Goal: Task Accomplishment & Management: Complete application form

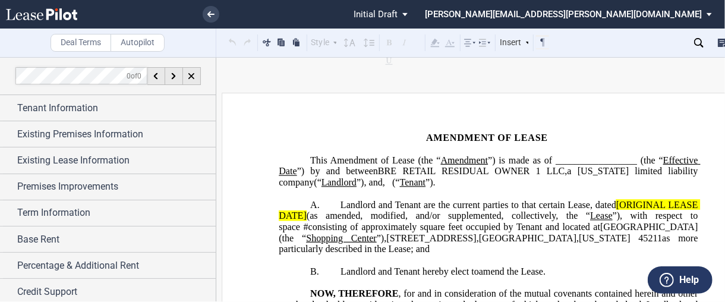
drag, startPoint x: 563, startPoint y: 0, endPoint x: 394, endPoint y: 244, distance: 295.9
click at [394, 244] on p "A. Landlord and Tenant are the current parties to that certain Lease, dated [OR…" at bounding box center [488, 227] width 419 height 56
click at [592, 227] on span "[GEOGRAPHIC_DATA]" at bounding box center [648, 227] width 97 height 11
click at [550, 238] on span "as more particularly described in the Lease; and" at bounding box center [489, 242] width 421 height 21
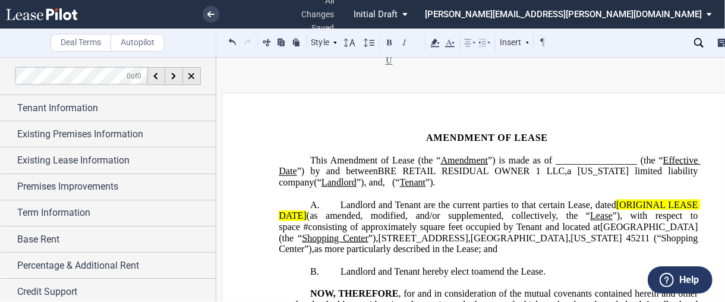
click at [368, 236] on span "”)," at bounding box center [373, 237] width 10 height 11
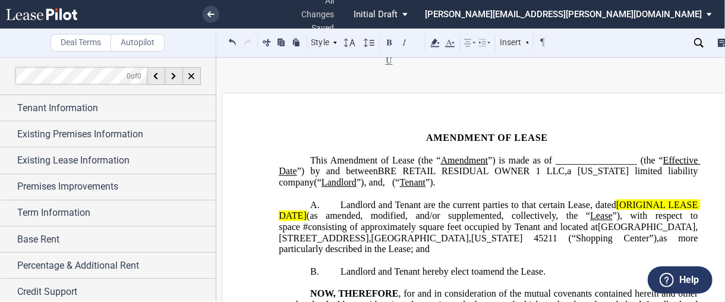
click at [452, 226] on span "square feet occupied by Tenant and located at" at bounding box center [508, 227] width 179 height 11
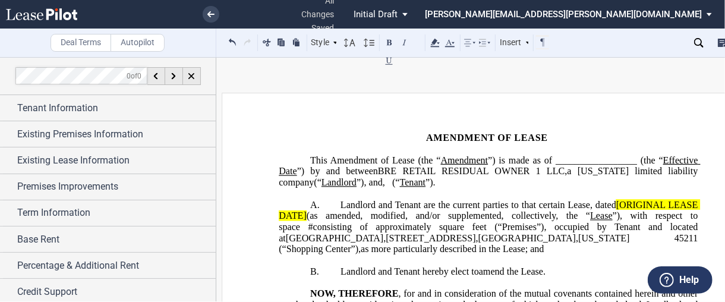
click at [308, 222] on span at bounding box center [304, 227] width 8 height 11
click at [592, 202] on span "[ORIGINAL LEASE DATE]" at bounding box center [489, 209] width 421 height 21
click at [400, 182] on span "(“" at bounding box center [396, 182] width 8 height 11
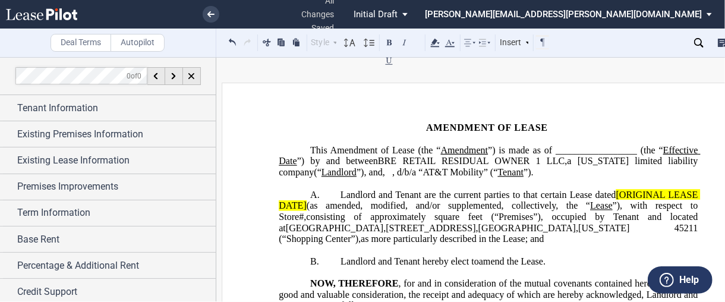
scroll to position [11, 0]
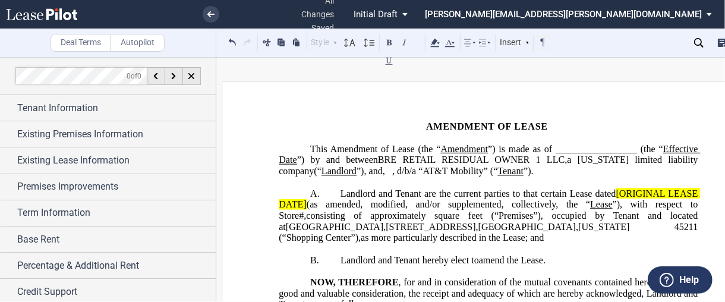
click at [592, 150] on span "”) is made as of _________________ (the “" at bounding box center [575, 149] width 175 height 11
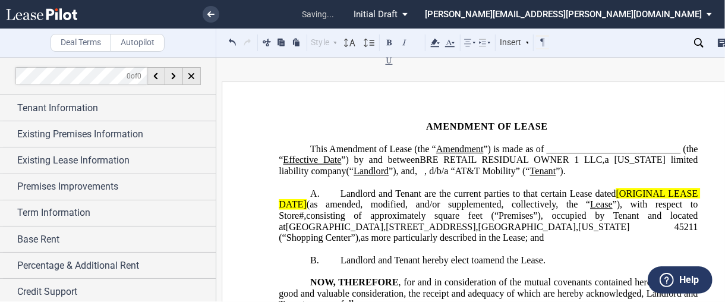
click at [436, 149] on span "Amendment of Lease (the “" at bounding box center [382, 149] width 107 height 11
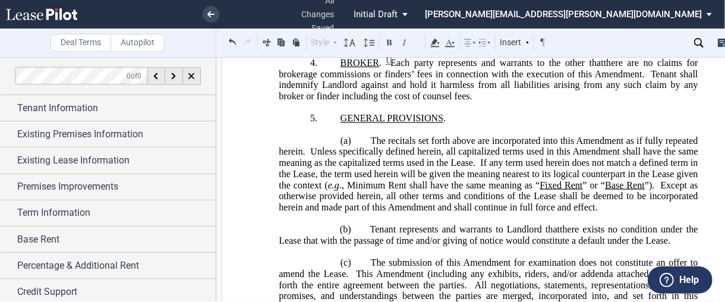
scroll to position [702, 0]
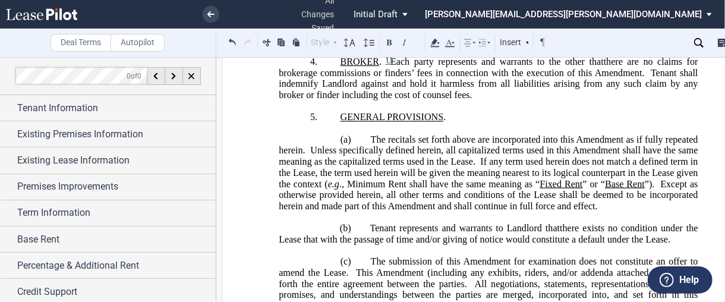
click at [592, 134] on p "﻿" at bounding box center [488, 128] width 419 height 11
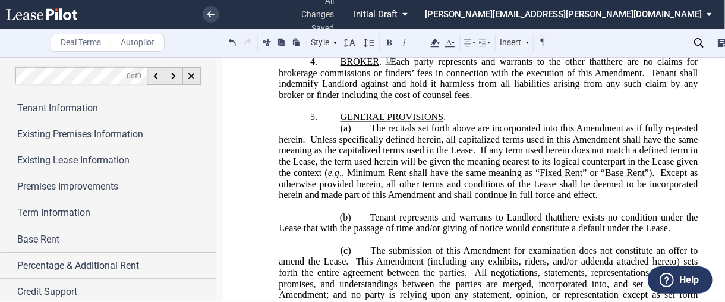
click at [592, 212] on p "﻿" at bounding box center [488, 206] width 419 height 11
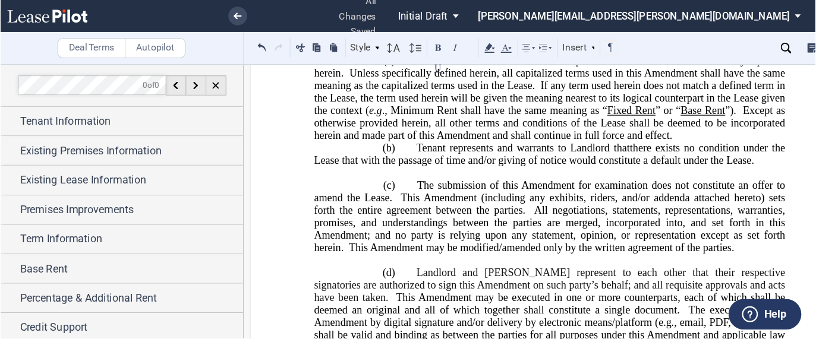
scroll to position [792, 0]
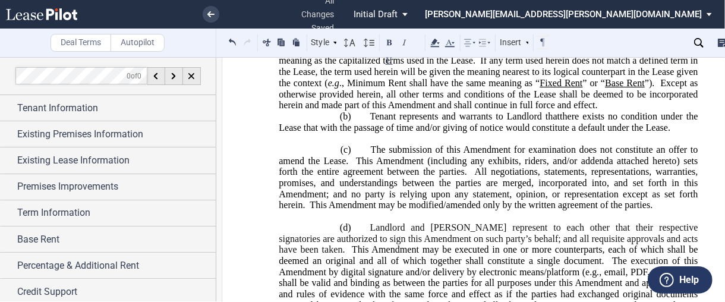
click at [592, 145] on p "﻿" at bounding box center [488, 139] width 419 height 11
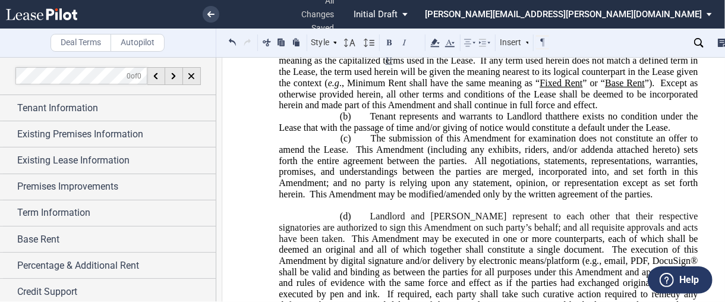
click at [592, 211] on p "﻿" at bounding box center [488, 205] width 419 height 11
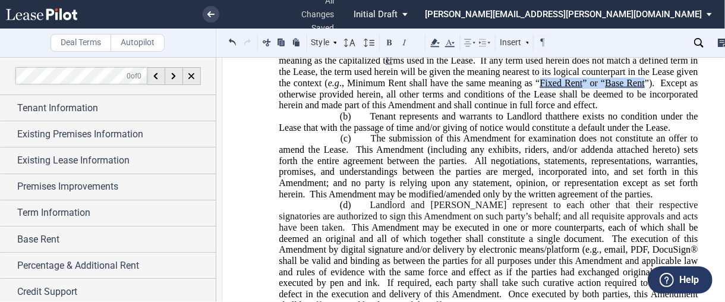
drag, startPoint x: 640, startPoint y: 154, endPoint x: 538, endPoint y: 148, distance: 102.3
click at [538, 110] on span "The recitals set forth above are incorporated into this Amendment as if fully r…" at bounding box center [489, 71] width 421 height 77
click at [432, 46] on use at bounding box center [435, 43] width 9 height 8
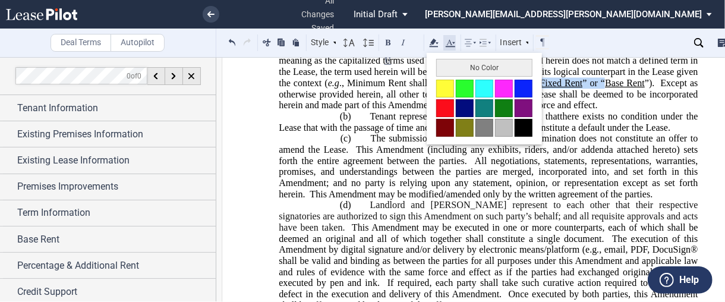
click at [448, 46] on use at bounding box center [451, 43] width 10 height 8
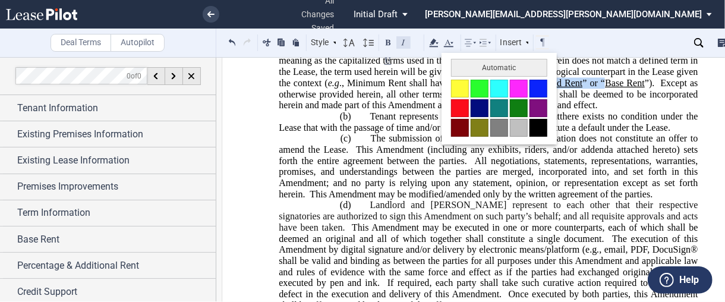
click at [400, 39] on button at bounding box center [403, 42] width 14 height 14
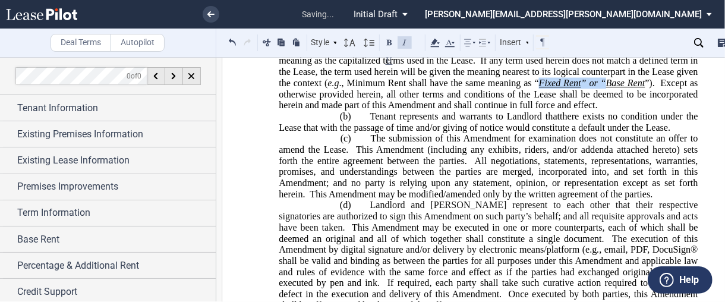
click at [400, 39] on button at bounding box center [404, 42] width 14 height 14
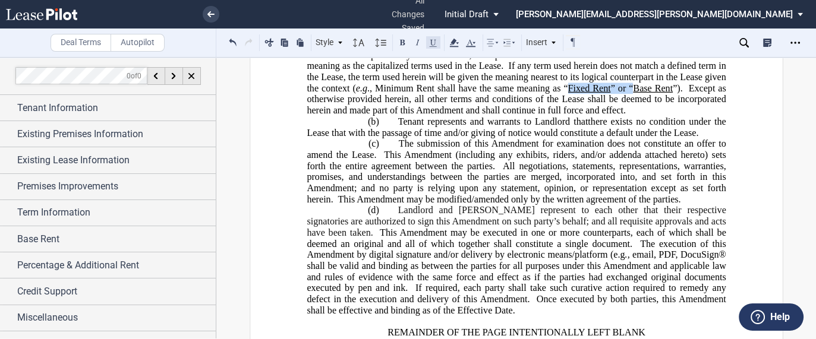
drag, startPoint x: 699, startPoint y: 1, endPoint x: 434, endPoint y: 35, distance: 267.1
click at [434, 35] on button at bounding box center [433, 42] width 14 height 14
click at [536, 238] on span "Landlord and [PERSON_NAME] represent to each other that their respective signat…" at bounding box center [517, 221] width 421 height 33
click at [592, 246] on span ", email, PDF, DocuSign® shall be valid and binding as between the parties for a…" at bounding box center [517, 271] width 421 height 44
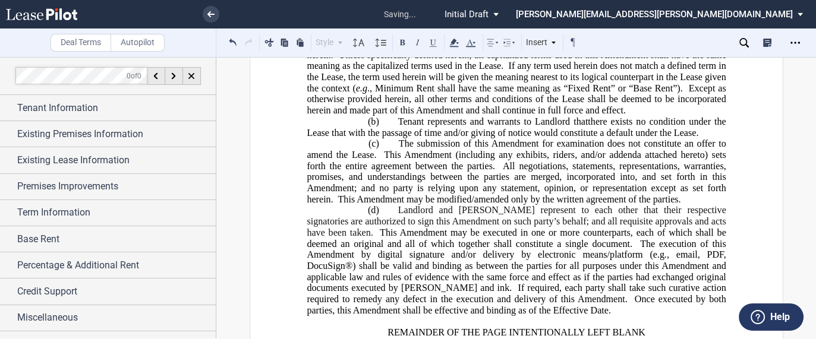
scroll to position [943, 0]
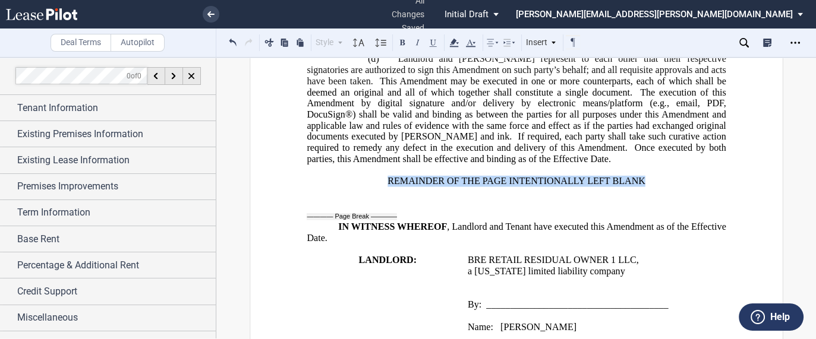
drag, startPoint x: 644, startPoint y: 216, endPoint x: 387, endPoint y: 216, distance: 257.8
click at [387, 187] on p "REMAINDER OF THE PAGE INTENTIONALLY LEFT BLANK" at bounding box center [516, 181] width 419 height 11
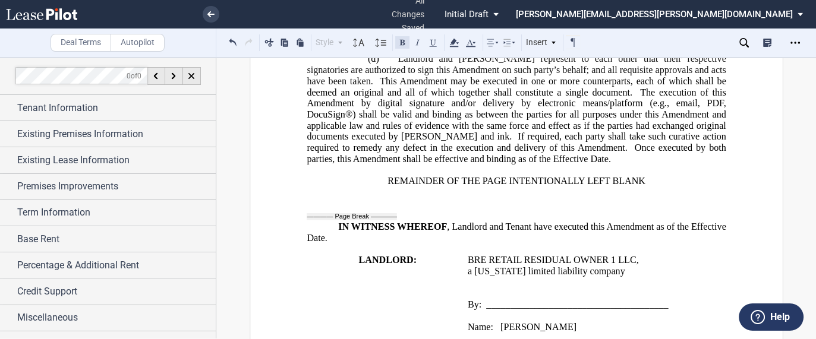
click at [400, 45] on button at bounding box center [402, 42] width 14 height 14
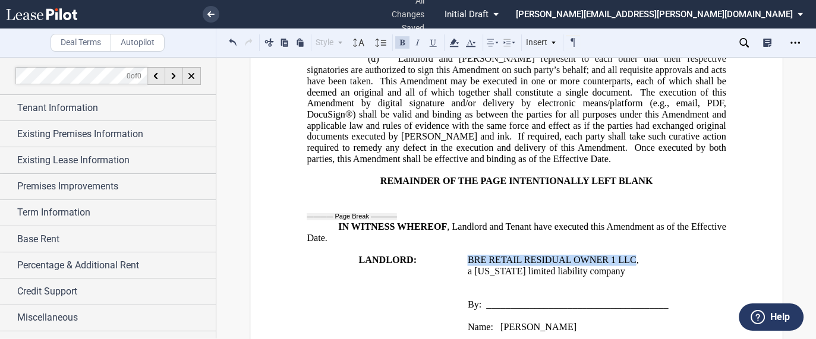
drag, startPoint x: 633, startPoint y: 293, endPoint x: 463, endPoint y: 294, distance: 169.9
click at [463, 246] on td "B RE RETAIL RESIDUAL OWNER 1 LLC , a [US_STATE] limited liability company ﻿ By:…" at bounding box center [596, 310] width 268 height 111
click at [403, 43] on button at bounding box center [402, 42] width 14 height 14
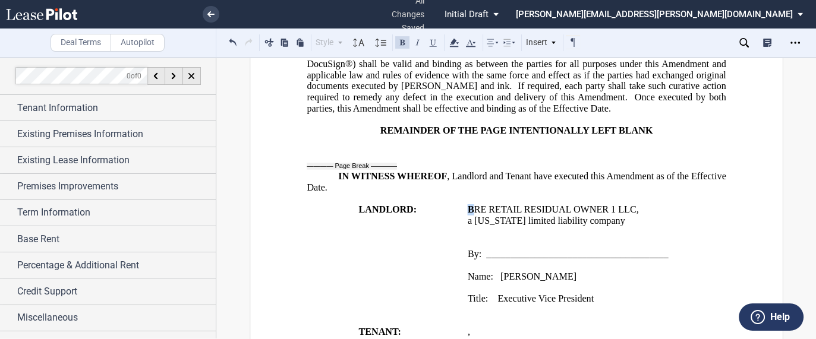
scroll to position [1029, 0]
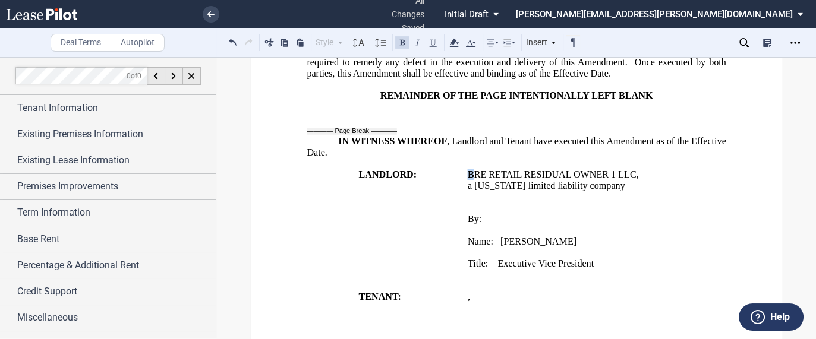
click at [500, 246] on span "[PERSON_NAME]" at bounding box center [538, 241] width 76 height 11
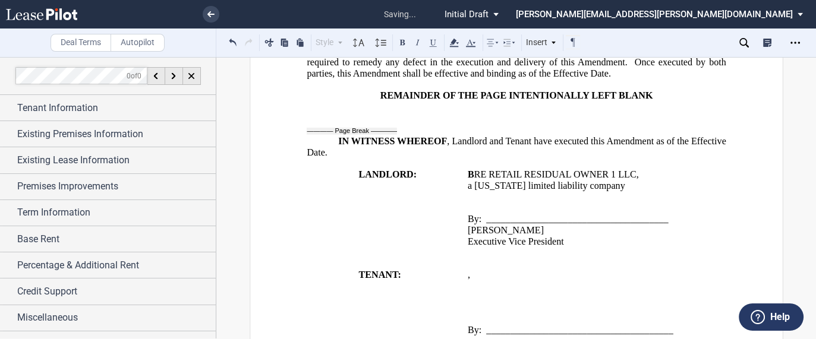
click at [506, 214] on p at bounding box center [596, 208] width 259 height 11
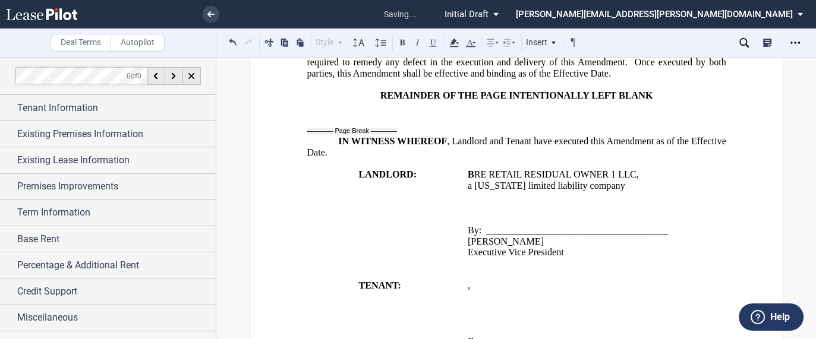
click at [592, 246] on p "﻿ ﻿ ﻿ ﻿ ﻿ ﻿" at bounding box center [596, 297] width 259 height 11
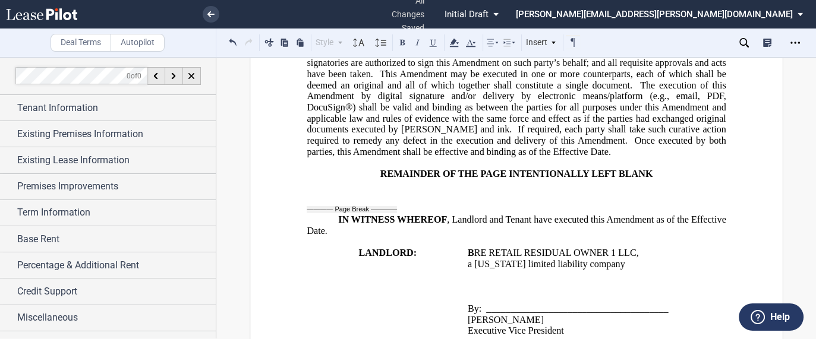
scroll to position [961, 0]
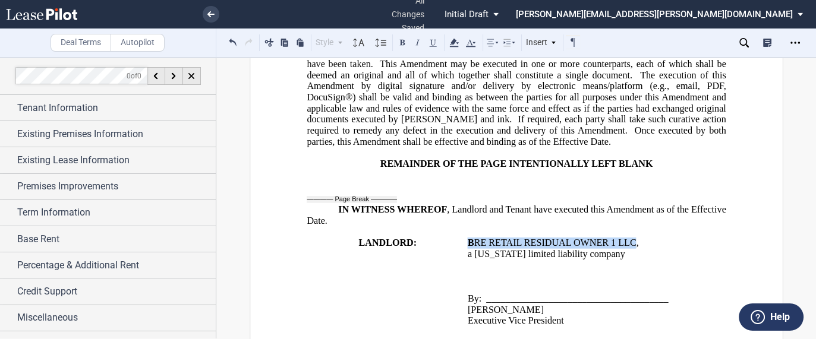
drag, startPoint x: 632, startPoint y: 274, endPoint x: 463, endPoint y: 272, distance: 168.7
click at [467, 246] on span "B RE RETAIL RESIDUAL OWNER 1 LLC" at bounding box center [551, 243] width 169 height 11
click at [406, 36] on button at bounding box center [402, 42] width 14 height 14
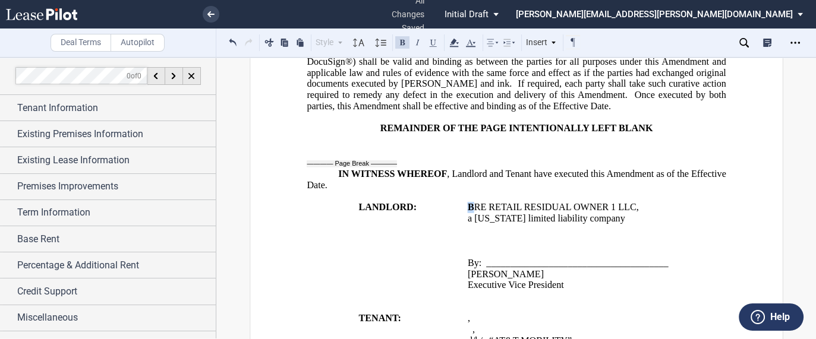
scroll to position [1038, 0]
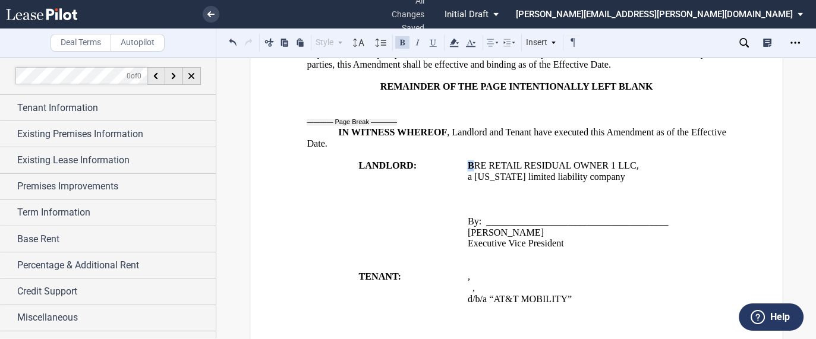
click at [592, 216] on p "﻿" at bounding box center [596, 210] width 259 height 11
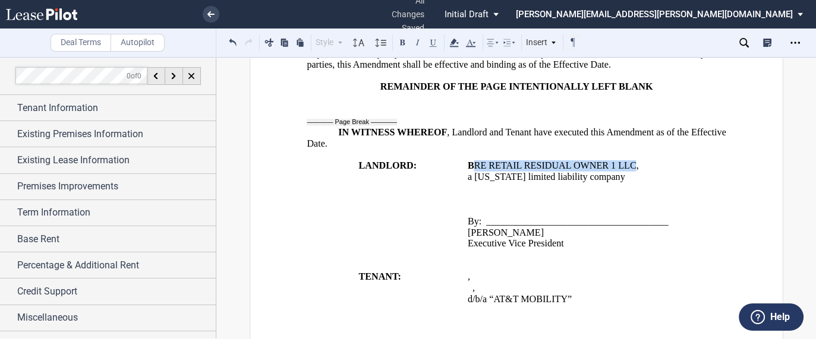
drag, startPoint x: 631, startPoint y: 199, endPoint x: 472, endPoint y: 196, distance: 158.6
click at [472, 171] on span "B RE RETAIL RESIDUAL OWNER 1 LLC" at bounding box center [551, 165] width 169 height 11
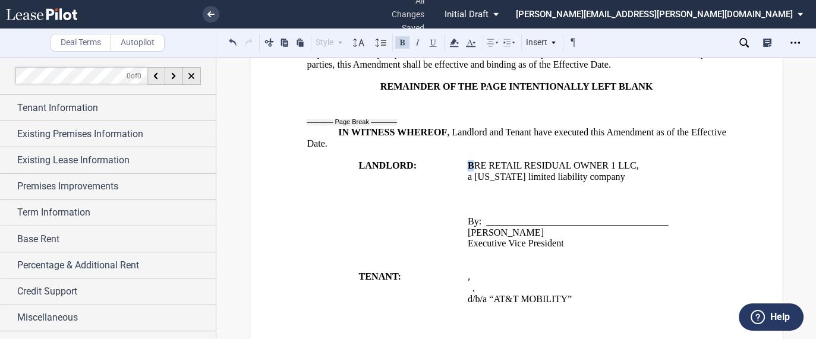
click at [398, 45] on button at bounding box center [402, 42] width 14 height 14
click at [530, 205] on p at bounding box center [596, 199] width 259 height 11
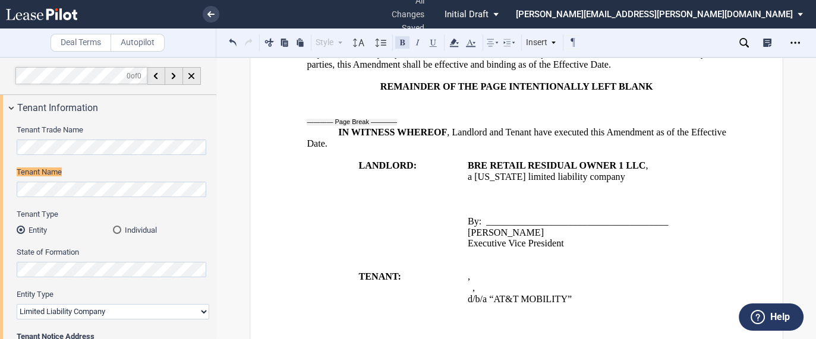
click at [403, 43] on button at bounding box center [402, 42] width 14 height 14
drag, startPoint x: 561, startPoint y: 324, endPoint x: 488, endPoint y: 330, distance: 73.3
click at [488, 246] on span "﻿d/b/a “AT&T MOBILITY”" at bounding box center [519, 298] width 104 height 11
click at [402, 42] on button at bounding box center [402, 42] width 14 height 14
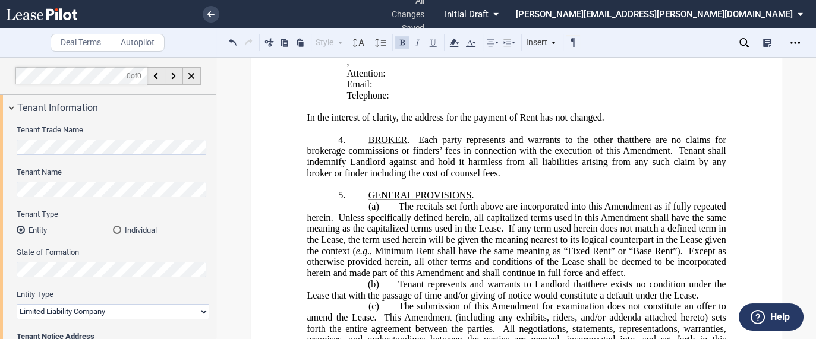
scroll to position [625, 0]
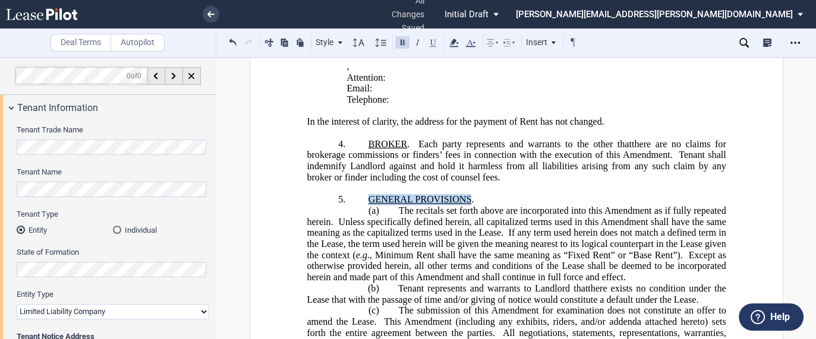
drag, startPoint x: 467, startPoint y: 244, endPoint x: 367, endPoint y: 245, distance: 100.4
click at [368, 205] on span "GENERAL PROVISIONS ." at bounding box center [421, 199] width 106 height 11
click at [404, 40] on button at bounding box center [402, 42] width 14 height 14
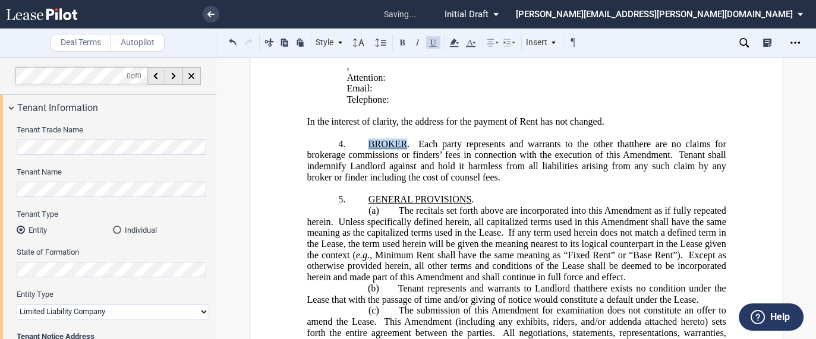
drag, startPoint x: 403, startPoint y: 191, endPoint x: 362, endPoint y: 189, distance: 41.0
click at [362, 183] on p "4. BROKER . Assignor and Assignee each represents and warrants to Landlord that…" at bounding box center [516, 160] width 419 height 45
click at [396, 46] on button at bounding box center [402, 42] width 14 height 14
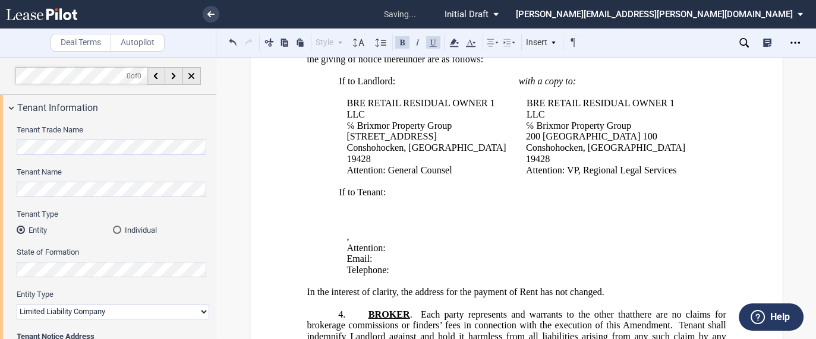
scroll to position [454, 0]
drag, startPoint x: 457, startPoint y: 115, endPoint x: 366, endPoint y: 113, distance: 91.5
click at [366, 64] on span "NOTICE ADDRESSES . The Lease is updated to provide that the applicable addresse…" at bounding box center [517, 53] width 421 height 21
click at [400, 42] on button at bounding box center [402, 42] width 14 height 14
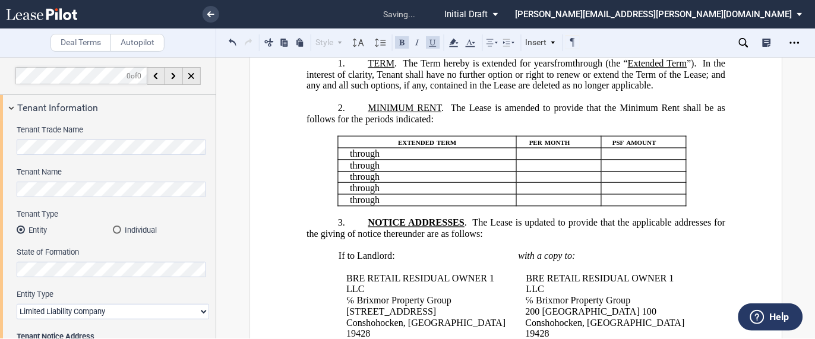
scroll to position [255, 0]
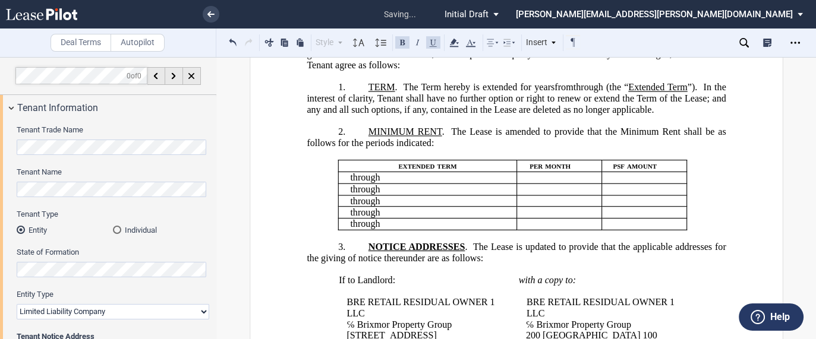
click at [592, 195] on td "﻿ ﻿" at bounding box center [643, 190] width 85 height 12
drag, startPoint x: 440, startPoint y: 145, endPoint x: 365, endPoint y: 143, distance: 74.9
click at [365, 143] on span "MINIMUM RENT . The Lease is amended to provide that the Minimum Rent shall be a…" at bounding box center [517, 137] width 421 height 21
click at [402, 36] on button at bounding box center [402, 42] width 14 height 14
drag, startPoint x: 464, startPoint y: 104, endPoint x: 406, endPoint y: 104, distance: 57.6
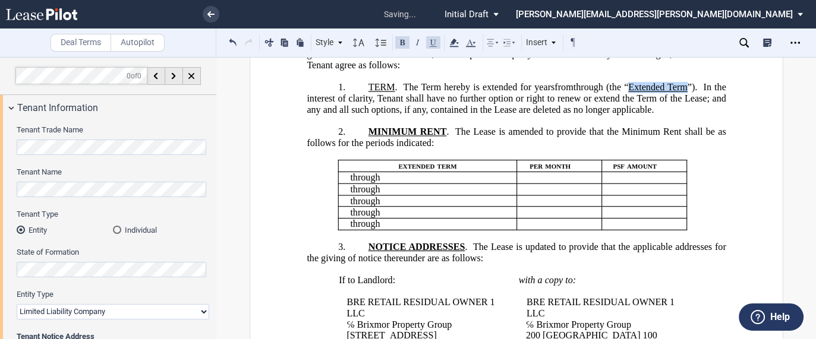
click at [406, 104] on span "(the “ Extended Term ”). In the interest of clarity, Tenant shall have no furth…" at bounding box center [517, 98] width 421 height 33
click at [395, 42] on button at bounding box center [402, 42] width 14 height 14
drag, startPoint x: 391, startPoint y: 92, endPoint x: 365, endPoint y: 88, distance: 25.9
click at [368, 88] on span "TERM . The Term hereby is extended for" at bounding box center [448, 87] width 161 height 11
click at [407, 40] on button at bounding box center [402, 42] width 14 height 14
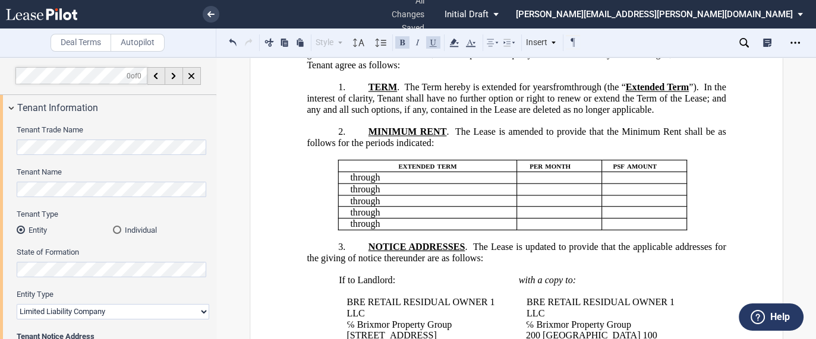
click at [482, 103] on span "In the interest of clarity, Tenant shall have no further option or right to ren…" at bounding box center [517, 98] width 421 height 33
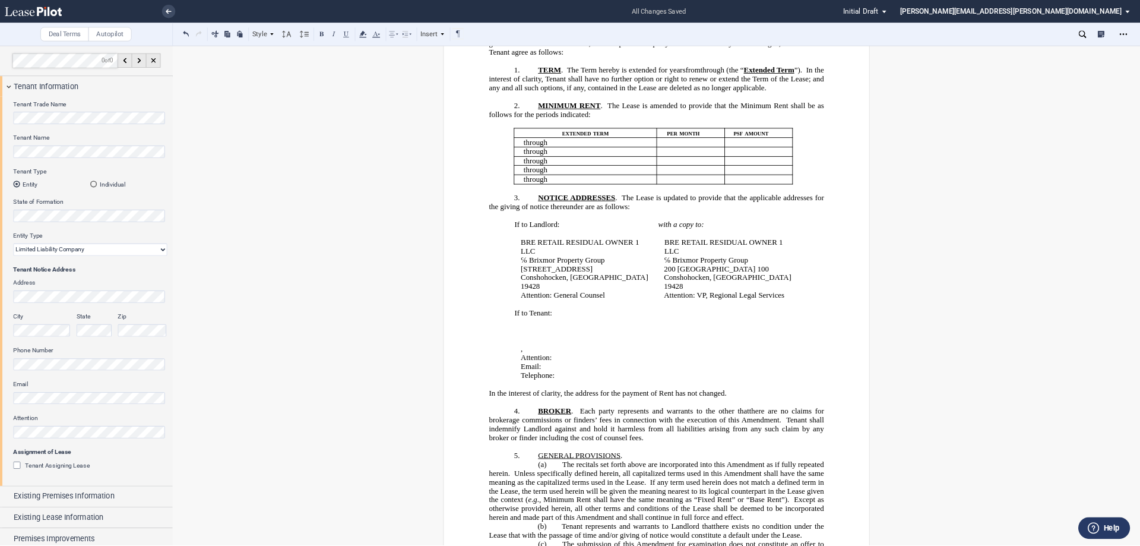
scroll to position [0, 0]
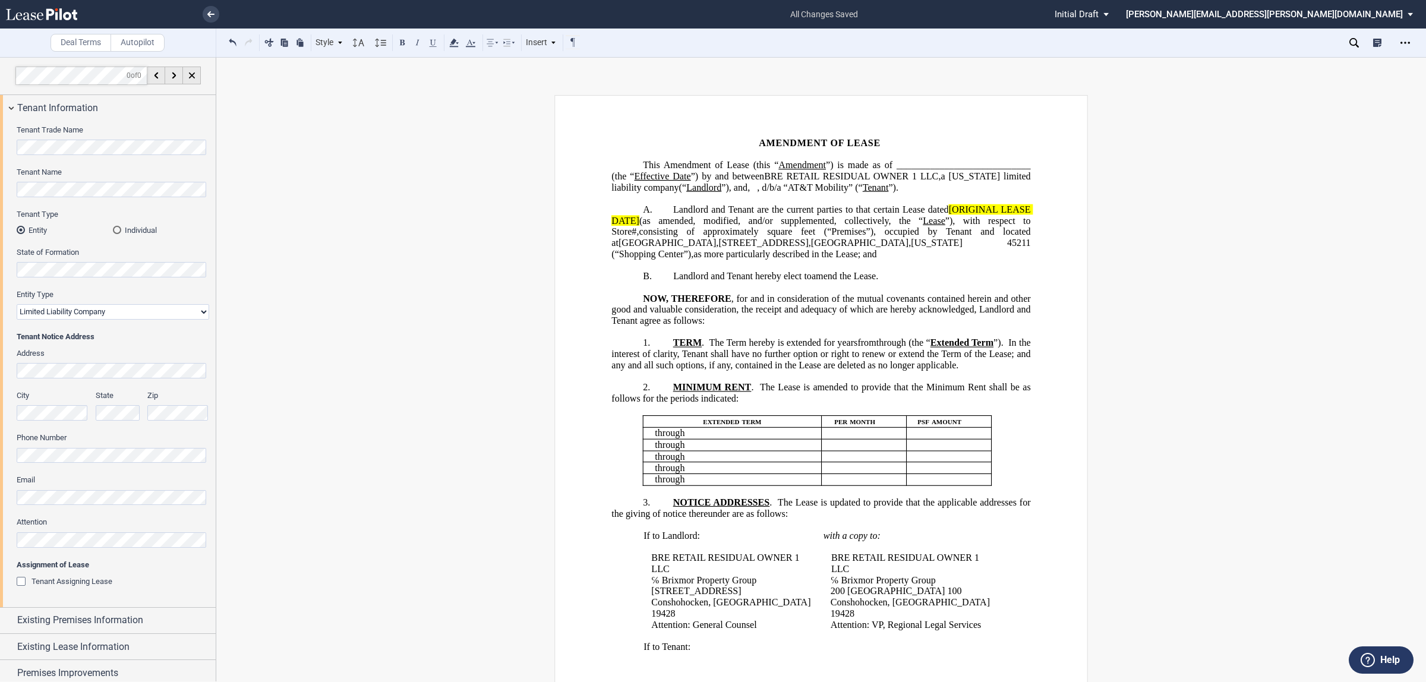
drag, startPoint x: 975, startPoint y: 292, endPoint x: 952, endPoint y: 239, distance: 57.7
click at [592, 246] on p "﻿" at bounding box center [820, 287] width 419 height 11
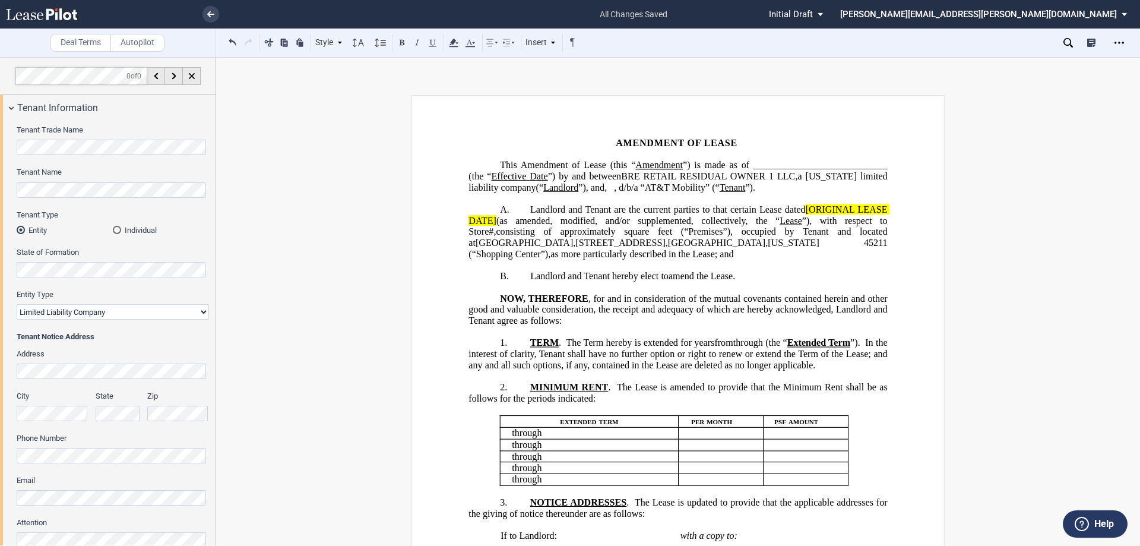
drag, startPoint x: 1370, startPoint y: 1, endPoint x: 846, endPoint y: 214, distance: 566.4
drag, startPoint x: 804, startPoint y: 222, endPoint x: 830, endPoint y: 229, distance: 27.1
click at [592, 225] on span "[ORIGINAL LEASE DATE]" at bounding box center [679, 214] width 421 height 21
drag, startPoint x: 571, startPoint y: 236, endPoint x: 465, endPoint y: 226, distance: 106.8
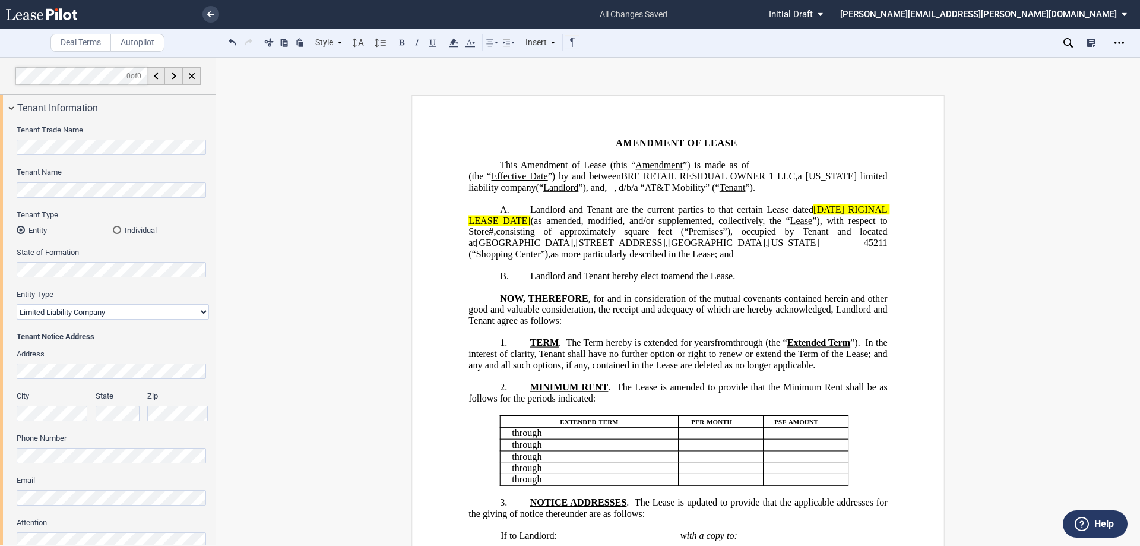
click at [485, 226] on span "[DATE] RIGINAL LEASE DATE]" at bounding box center [679, 214] width 421 height 21
drag, startPoint x: 570, startPoint y: 233, endPoint x: 462, endPoint y: 232, distance: 108.1
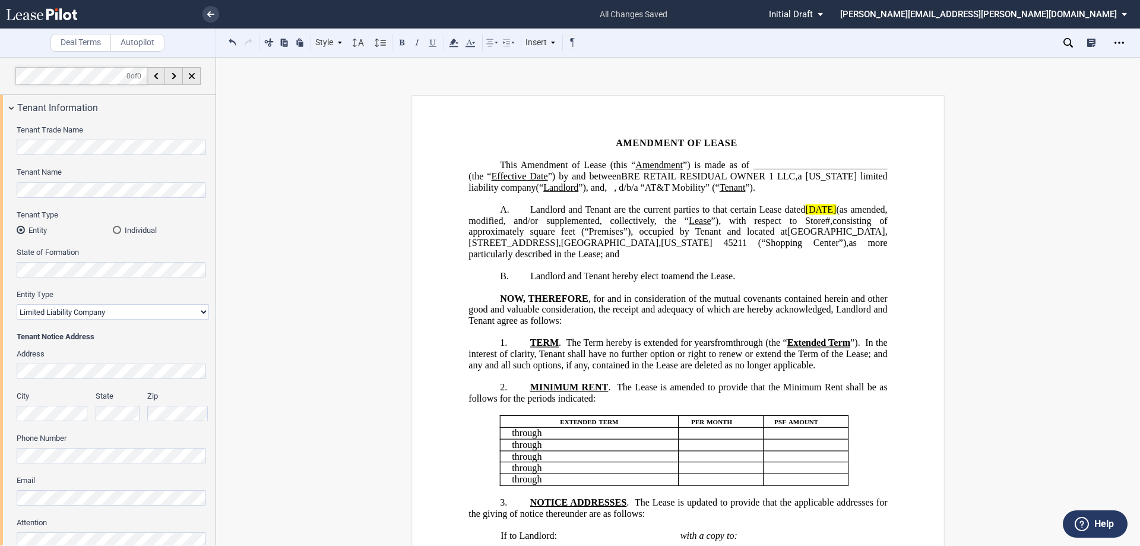
drag, startPoint x: 870, startPoint y: 223, endPoint x: 797, endPoint y: 220, distance: 72.6
click at [592, 220] on span "Landlord and Tenant are the current parties to that certain Lease dated [DATE] …" at bounding box center [679, 231] width 421 height 55
click at [458, 45] on icon at bounding box center [454, 43] width 14 height 14
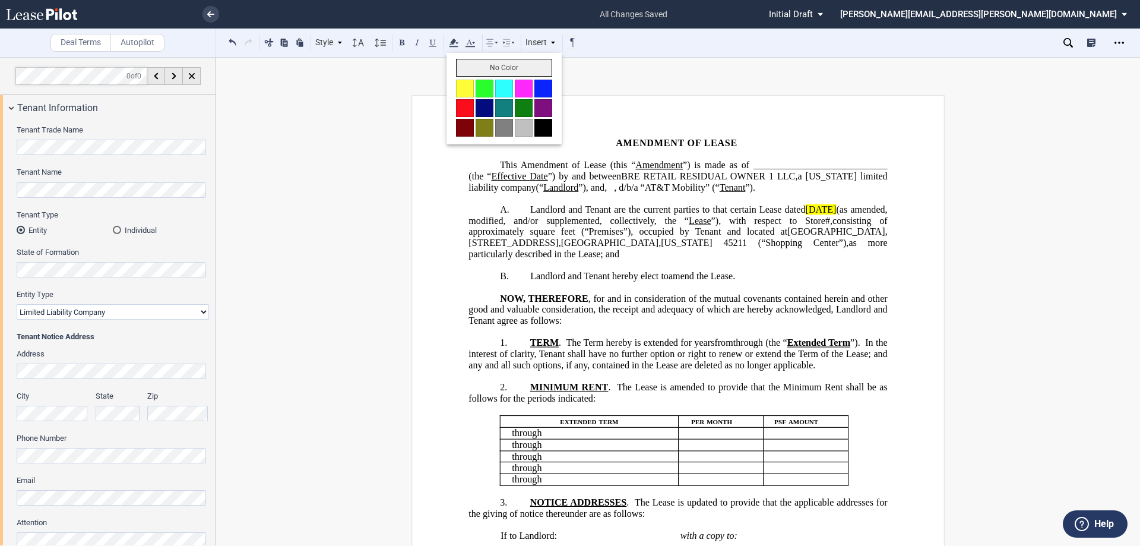
click at [505, 64] on button "No Color" at bounding box center [504, 68] width 96 height 18
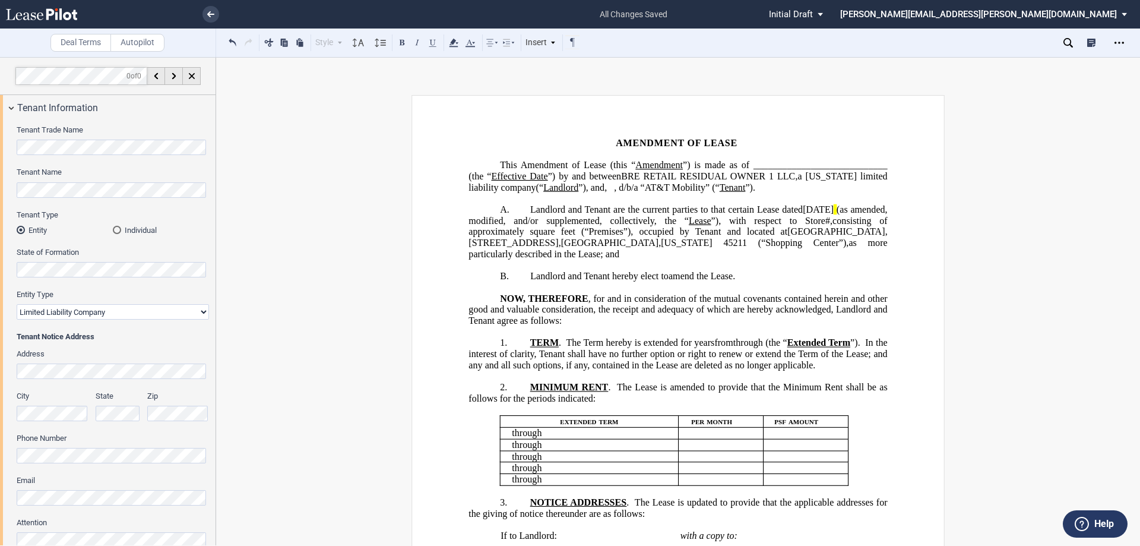
click at [592, 185] on span "”), and" at bounding box center [592, 187] width 26 height 11
drag, startPoint x: 873, startPoint y: 226, endPoint x: 795, endPoint y: 221, distance: 78.6
click at [592, 221] on span "Landlord and Tenant are the current parties to that certain Lease dated [DATE] …" at bounding box center [679, 231] width 421 height 55
click at [402, 38] on button at bounding box center [402, 42] width 14 height 14
click at [402, 40] on button at bounding box center [402, 42] width 14 height 14
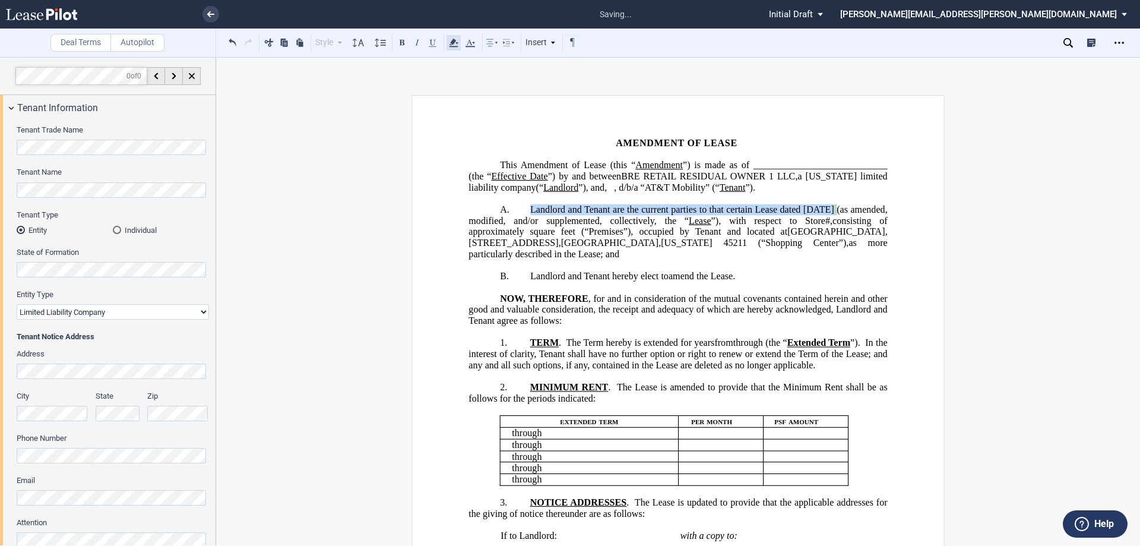
click at [453, 43] on use at bounding box center [453, 43] width 9 height 8
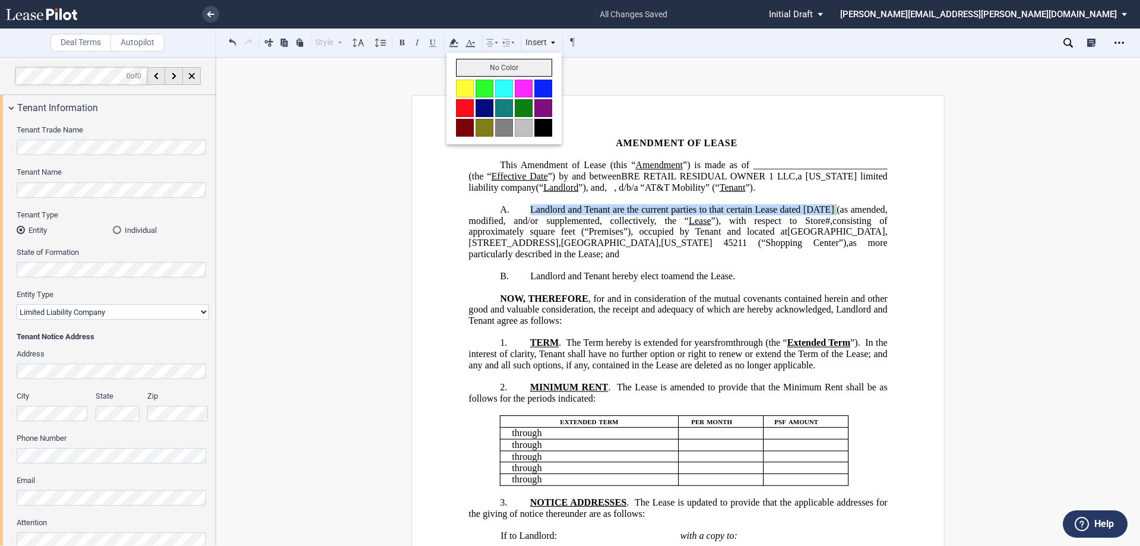
click at [484, 68] on button "No Color" at bounding box center [504, 68] width 96 height 18
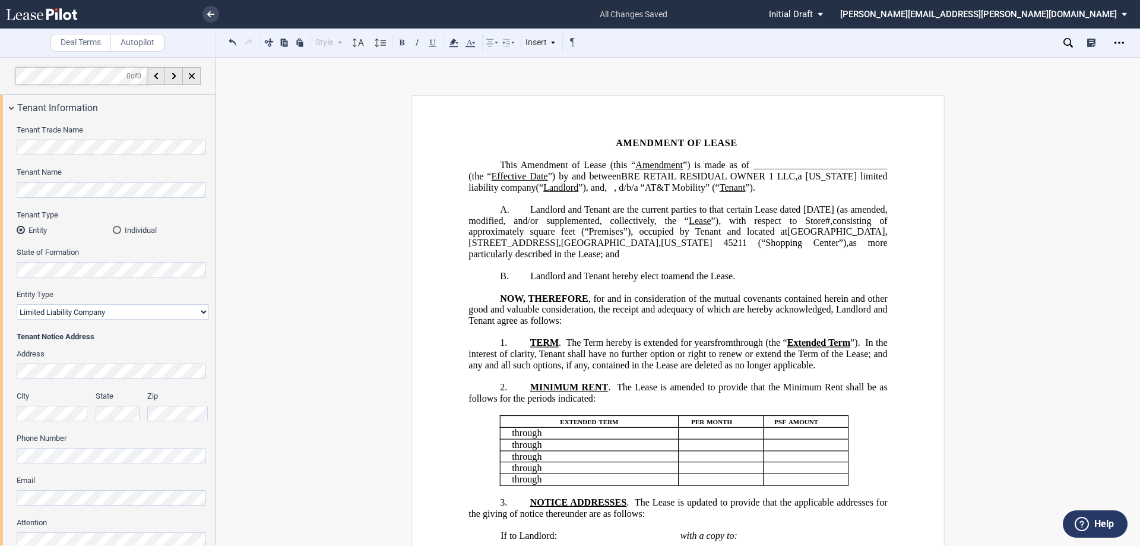
click at [592, 169] on span "Amendment of Lease (this “" at bounding box center [578, 165] width 115 height 11
drag, startPoint x: 722, startPoint y: 233, endPoint x: 697, endPoint y: 230, distance: 24.5
click at [592, 230] on span "Landlord and Tenant are the current parties to that certain Lease dated [DATE] …" at bounding box center [679, 231] width 421 height 55
click at [400, 44] on button at bounding box center [402, 42] width 14 height 14
drag, startPoint x: 636, startPoint y: 245, endPoint x: 603, endPoint y: 241, distance: 32.9
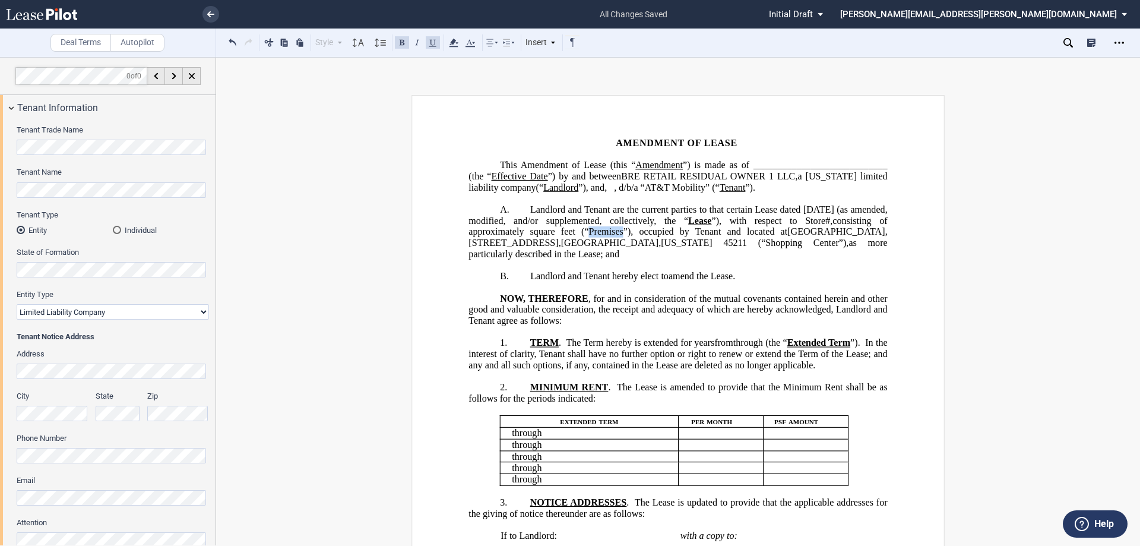
click at [592, 237] on span "square feet (“Premises”), occupied by Tenant and located at" at bounding box center [659, 231] width 258 height 11
click at [431, 43] on button at bounding box center [433, 42] width 14 height 14
click at [399, 42] on button at bounding box center [402, 42] width 14 height 14
drag, startPoint x: 703, startPoint y: 257, endPoint x: 640, endPoint y: 254, distance: 63.6
click at [592, 246] on span "45211 (“Shopping Center”)," at bounding box center [786, 243] width 125 height 11
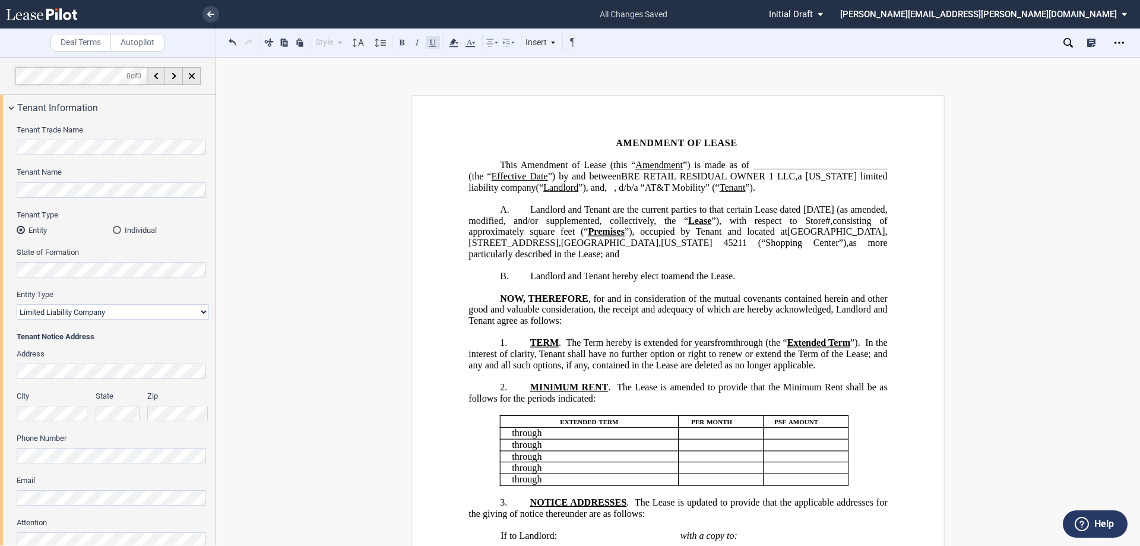
click at [428, 43] on button at bounding box center [433, 42] width 14 height 14
click at [405, 43] on button at bounding box center [402, 42] width 14 height 14
drag, startPoint x: 772, startPoint y: 168, endPoint x: 726, endPoint y: 165, distance: 45.8
click at [592, 165] on span "Amendment of Lease (this “ Amendment ”) is made as of _________________________…" at bounding box center [679, 176] width 421 height 33
click at [401, 40] on button at bounding box center [402, 42] width 14 height 14
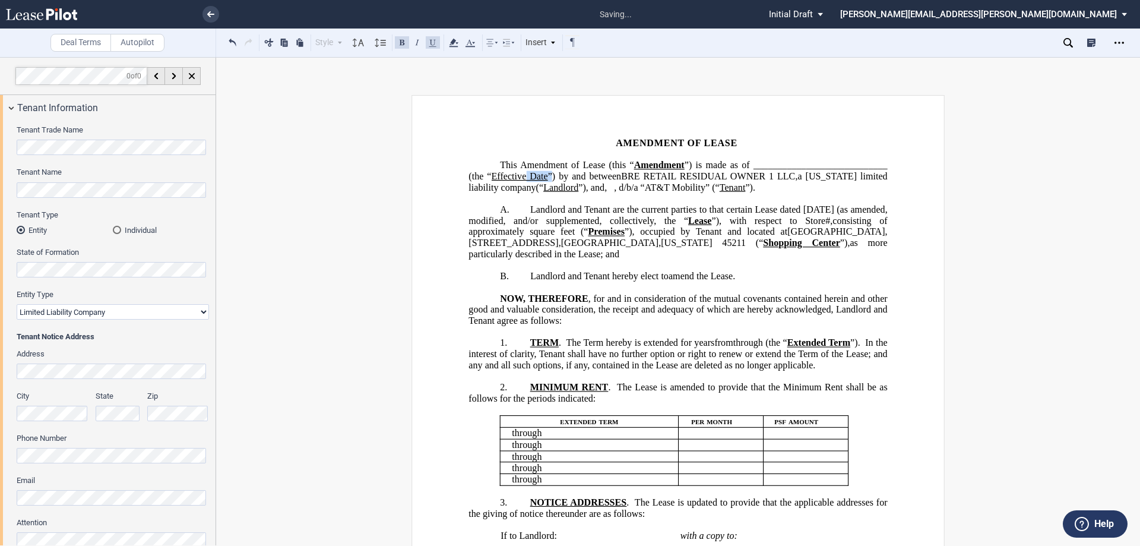
drag, startPoint x: 693, startPoint y: 178, endPoint x: 664, endPoint y: 176, distance: 29.1
click at [592, 176] on span "Amendment of Lease (this “ Amendment ”) is made as of _________________________…" at bounding box center [679, 176] width 421 height 33
click at [548, 176] on span "Effective Date" at bounding box center [520, 176] width 56 height 11
drag, startPoint x: 689, startPoint y: 178, endPoint x: 631, endPoint y: 175, distance: 58.3
click at [592, 175] on span "Amendment of Lease (this “ Amendment ”) is made as of _________________________…" at bounding box center [679, 176] width 421 height 33
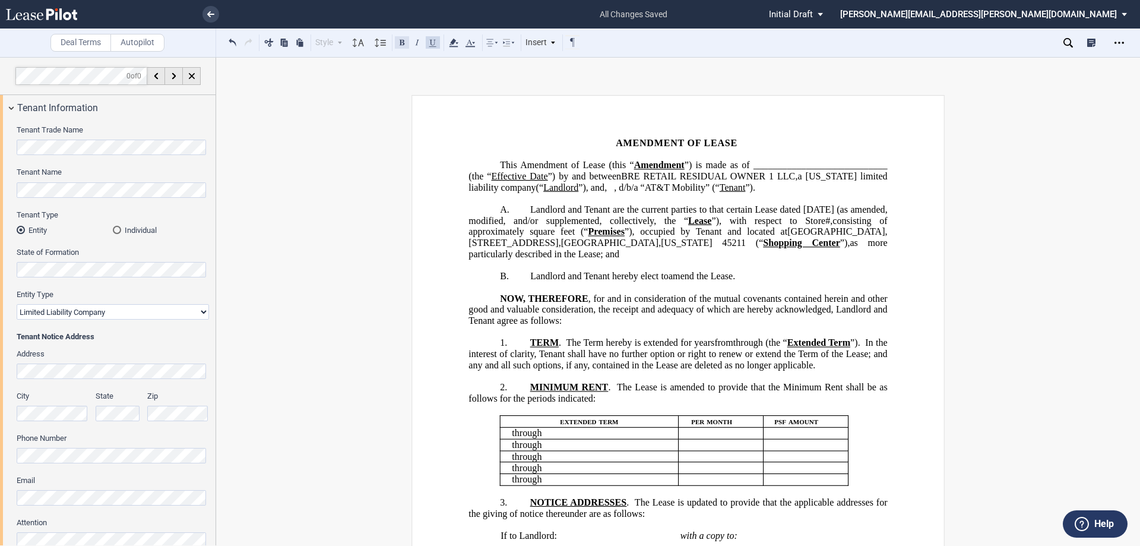
click at [407, 37] on button at bounding box center [402, 42] width 14 height 14
drag, startPoint x: 725, startPoint y: 186, endPoint x: 677, endPoint y: 182, distance: 48.3
click at [592, 187] on span "Amendment of Lease (this “ Amendment ”) is made as of _________________________…" at bounding box center [679, 176] width 421 height 33
click at [403, 44] on button at bounding box center [402, 42] width 14 height 14
drag, startPoint x: 693, startPoint y: 198, endPoint x: 669, endPoint y: 197, distance: 24.4
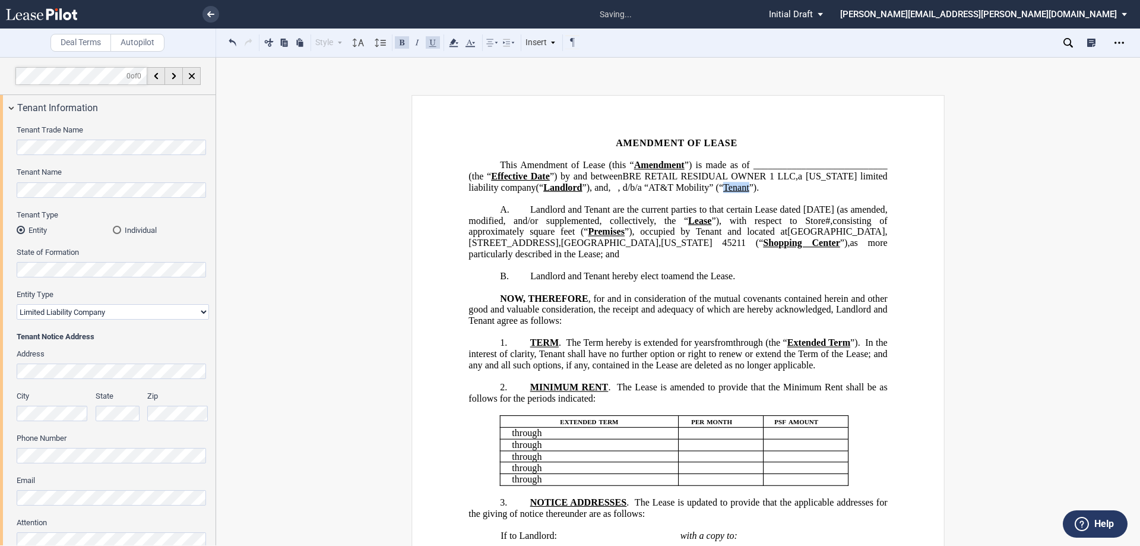
click at [592, 192] on span ", d/b/a “AT&T Mobility” (“ Tenant ”)." at bounding box center [688, 187] width 141 height 11
drag, startPoint x: 405, startPoint y: 39, endPoint x: 405, endPoint y: 45, distance: 6.0
click at [405, 40] on button at bounding box center [402, 42] width 14 height 14
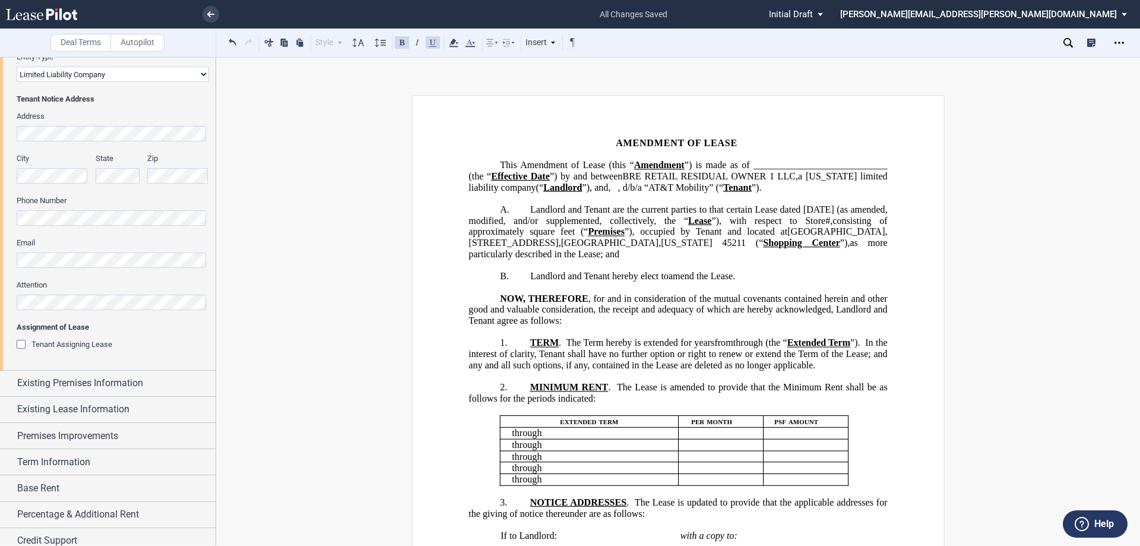
scroll to position [273, 0]
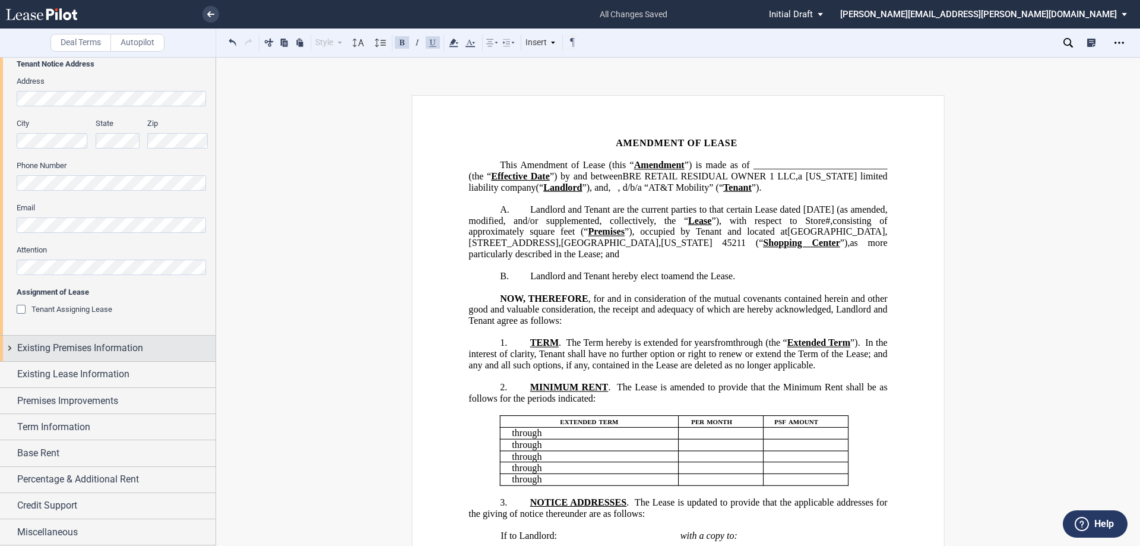
click at [102, 246] on span "Existing Premises Information" at bounding box center [80, 348] width 126 height 14
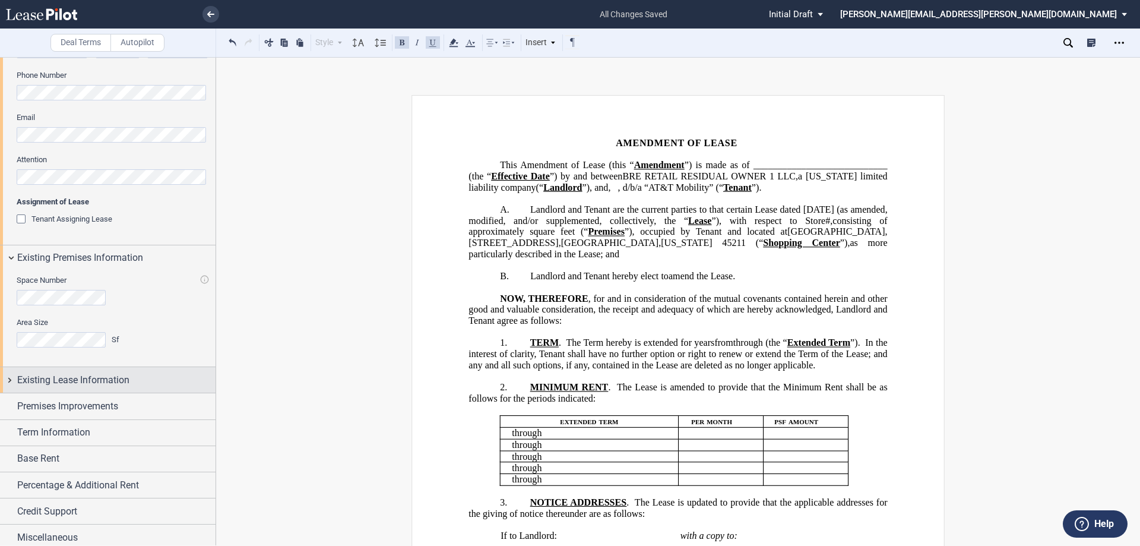
click at [128, 246] on span "Existing Lease Information" at bounding box center [73, 380] width 112 height 14
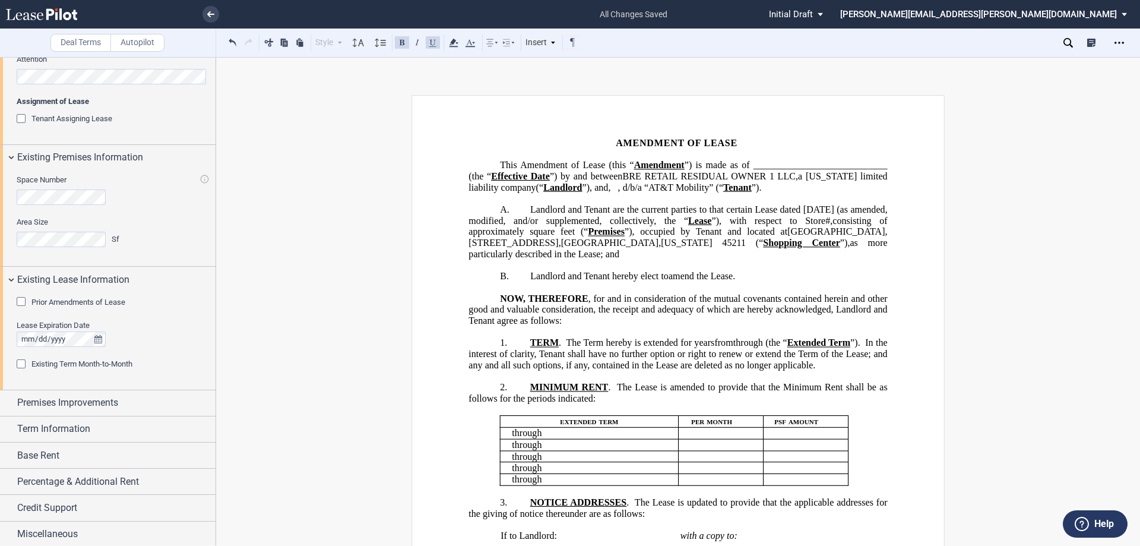
scroll to position [465, 0]
click at [60, 246] on span "Prior Amendments of Lease" at bounding box center [78, 300] width 94 height 9
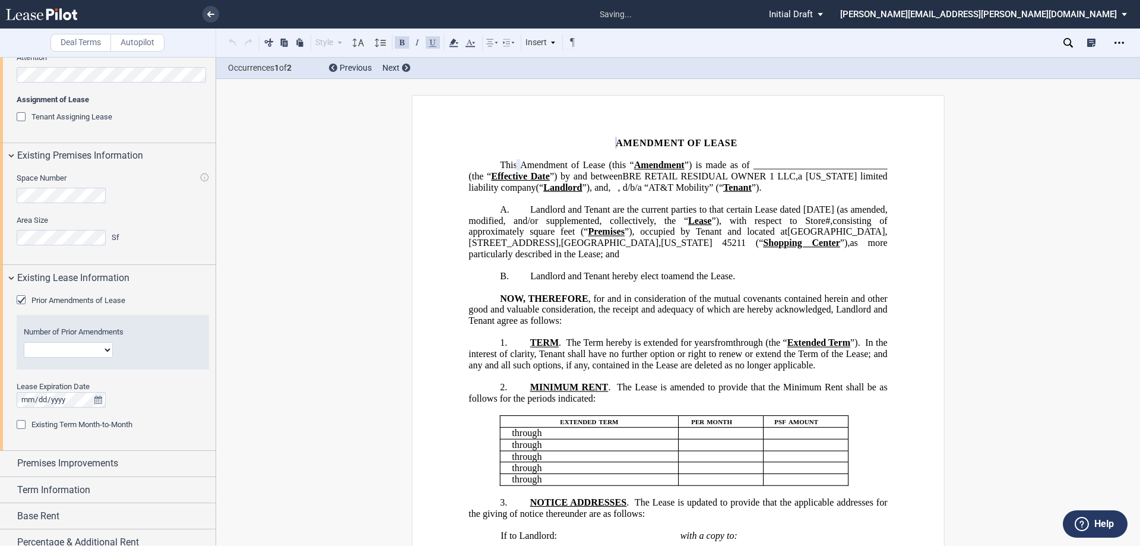
click at [64, 246] on select "1 2 3 4 5 6 7 8 9 10 11 12" at bounding box center [68, 349] width 89 height 15
select select "number:5"
click at [24, 246] on select "1 2 3 4 5 6 7 8 9 10 11 12" at bounding box center [68, 349] width 89 height 15
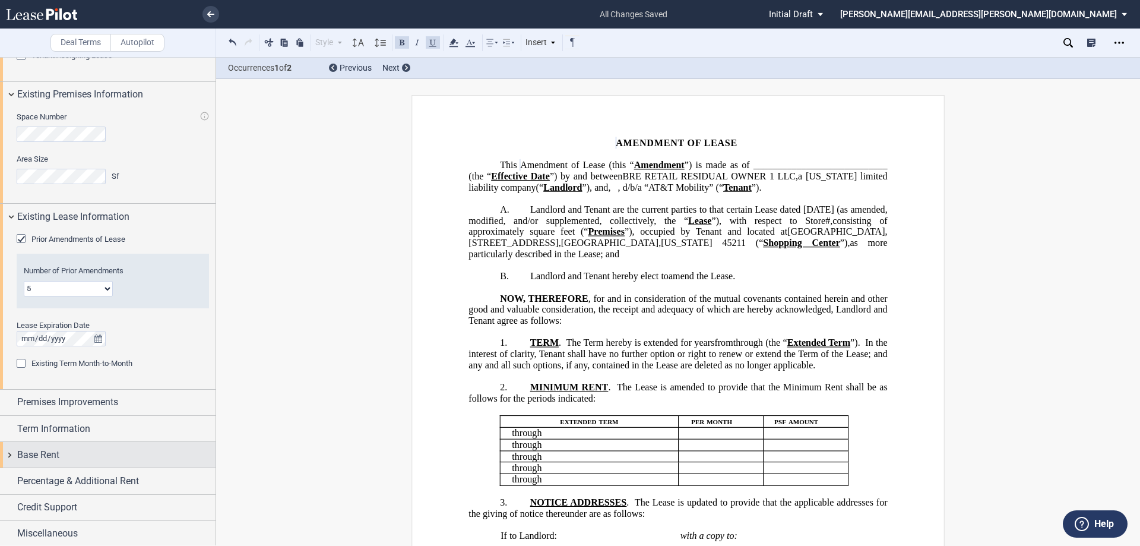
scroll to position [528, 0]
click at [83, 246] on div "Credit Support" at bounding box center [116, 505] width 198 height 14
click at [65, 246] on span "Existing Guarantor" at bounding box center [61, 527] width 61 height 9
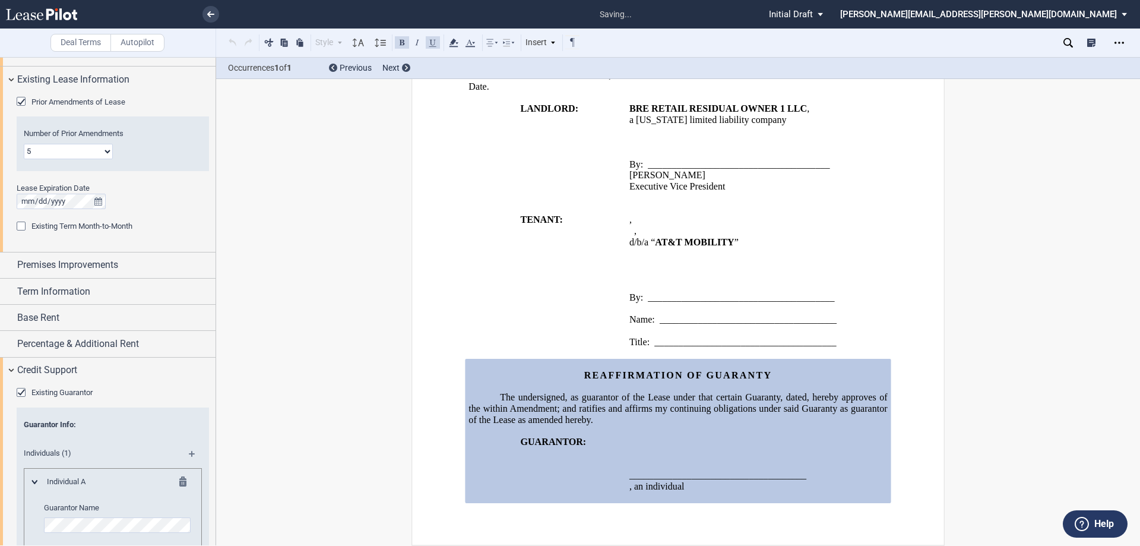
scroll to position [766, 0]
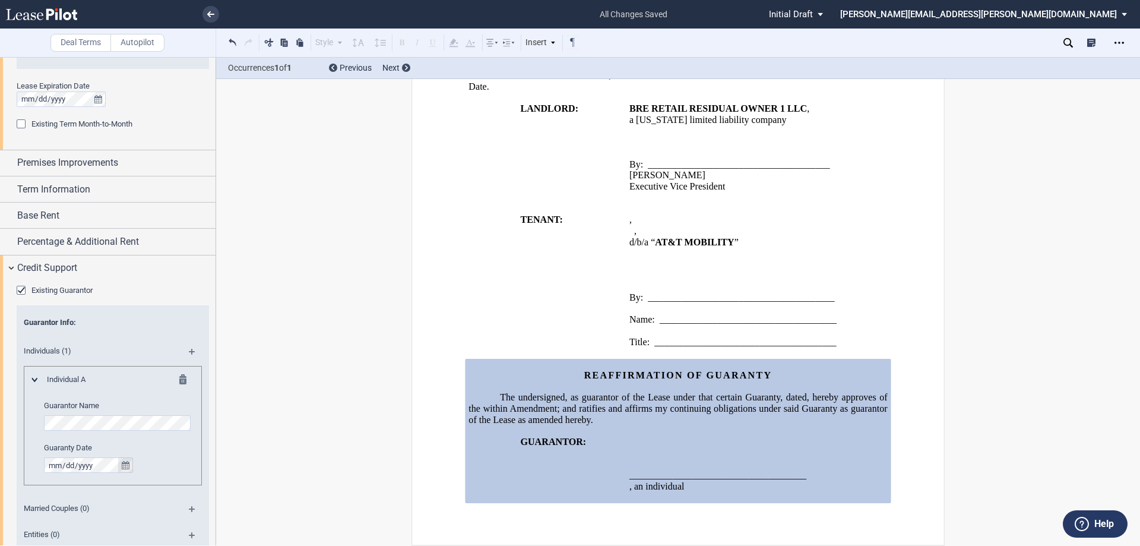
click at [127, 246] on icon "true" at bounding box center [126, 465] width 8 height 8
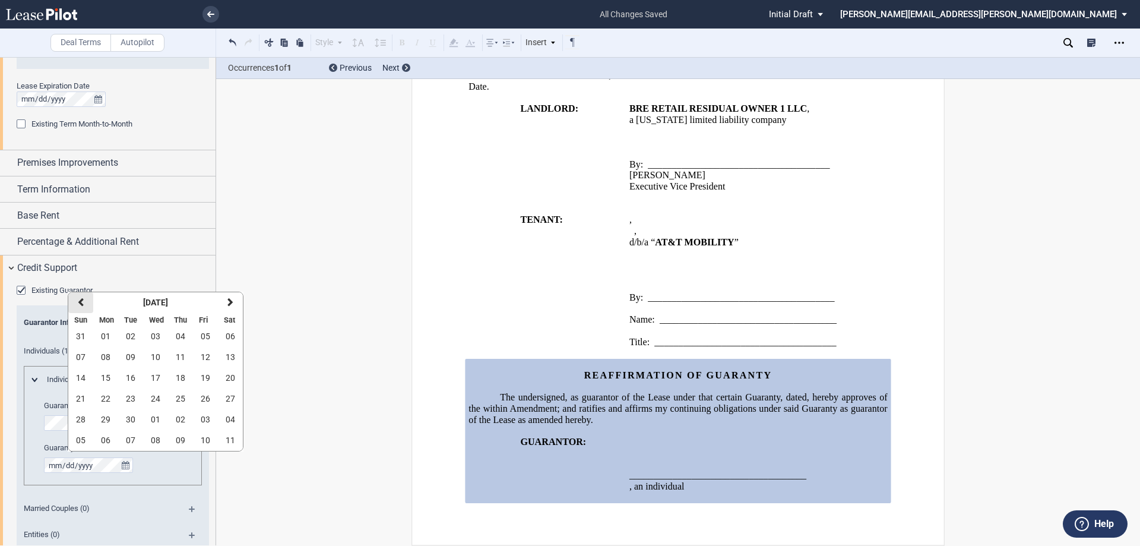
click at [78, 246] on icon "button" at bounding box center [81, 303] width 6 height 10
click at [163, 246] on strong "[DATE]" at bounding box center [155, 303] width 25 height 10
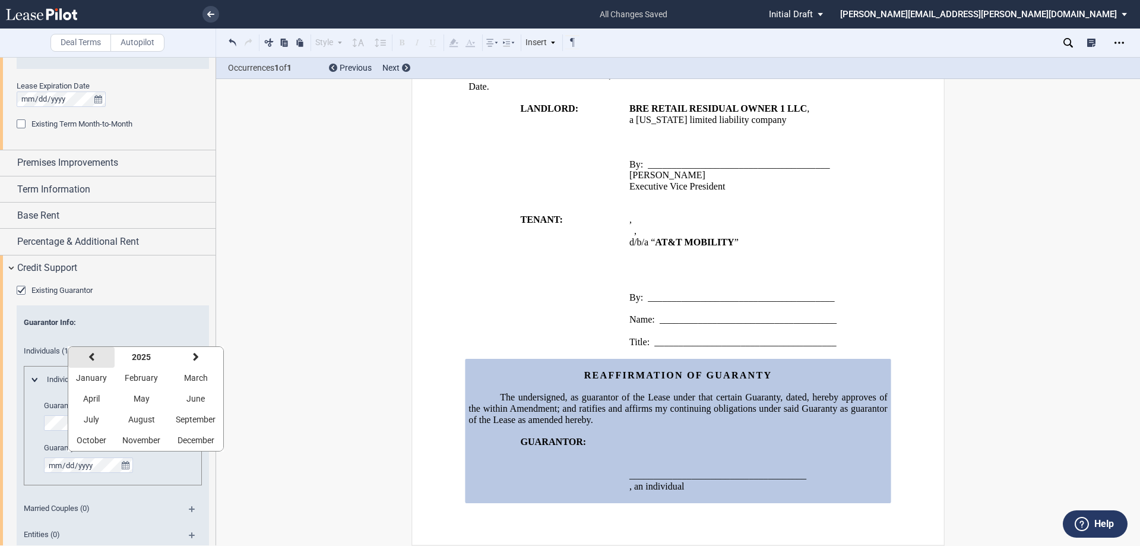
click at [97, 246] on button "previous" at bounding box center [91, 357] width 46 height 21
click at [186, 246] on span "March" at bounding box center [196, 378] width 24 height 10
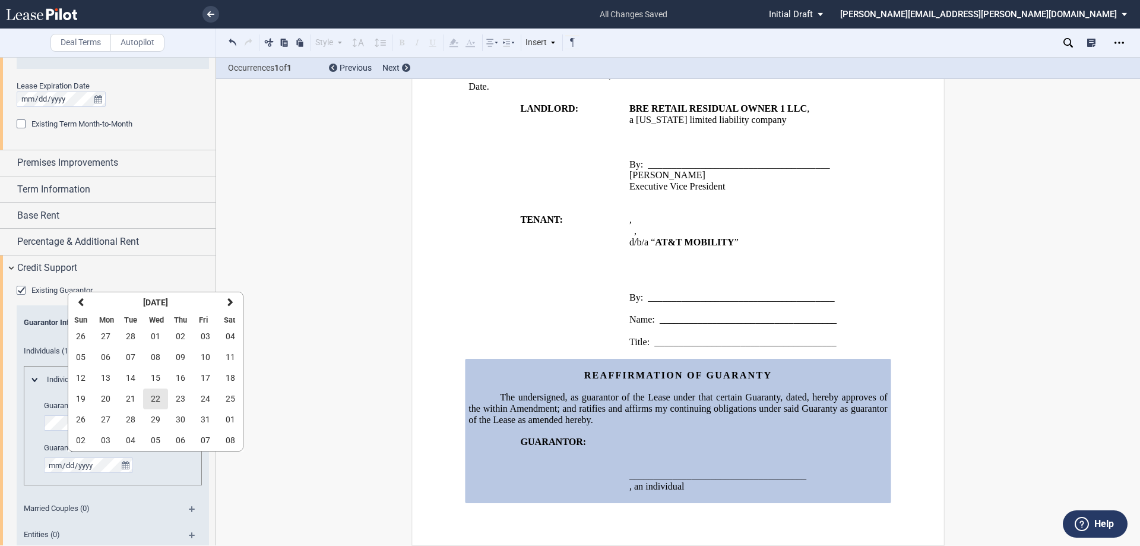
click at [154, 246] on span "22" at bounding box center [156, 399] width 10 height 10
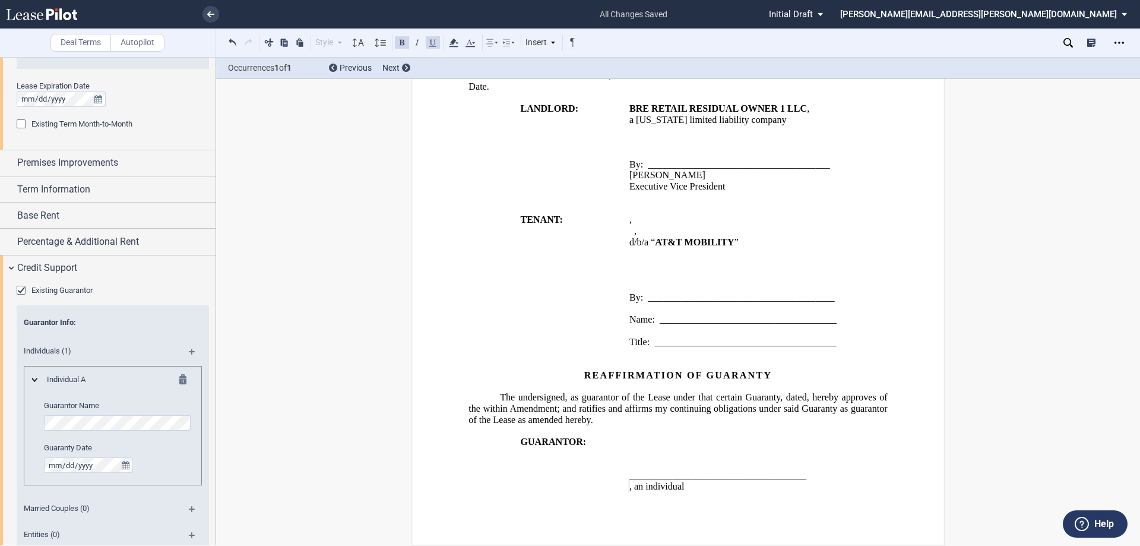
click at [179, 246] on md-icon at bounding box center [186, 381] width 14 height 14
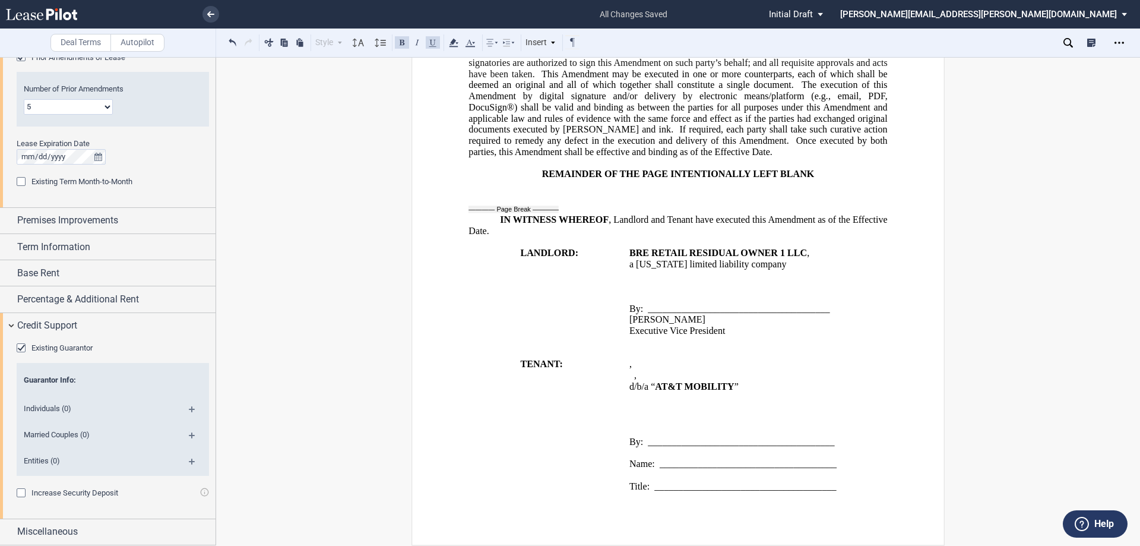
scroll to position [708, 0]
click at [191, 246] on md-icon at bounding box center [197, 466] width 16 height 14
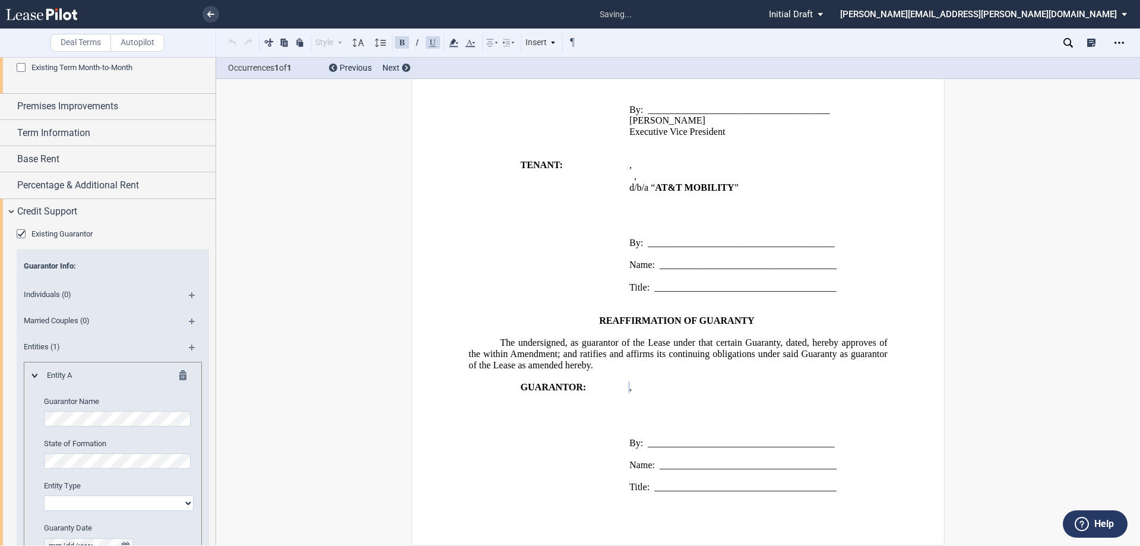
scroll to position [827, 0]
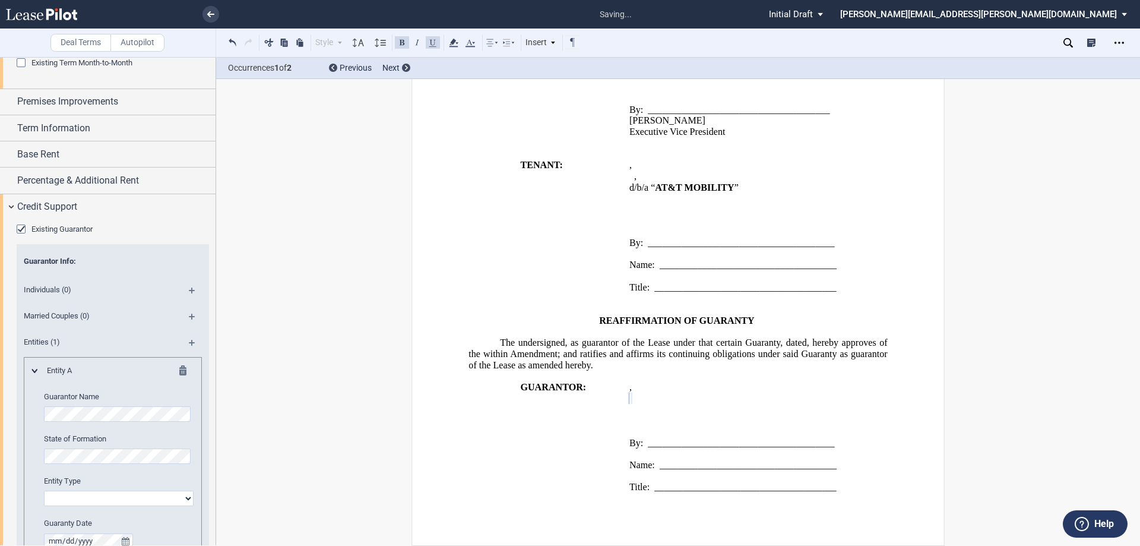
click at [148, 246] on select "Corporation Limited Liability Company General Partnership Limited Partnership O…" at bounding box center [119, 498] width 150 height 15
select select "limited partnership"
click at [44, 246] on select "Corporation Limited Liability Company General Partnership Limited Partnership O…" at bounding box center [119, 498] width 150 height 15
click at [123, 246] on icon "true" at bounding box center [126, 541] width 8 height 8
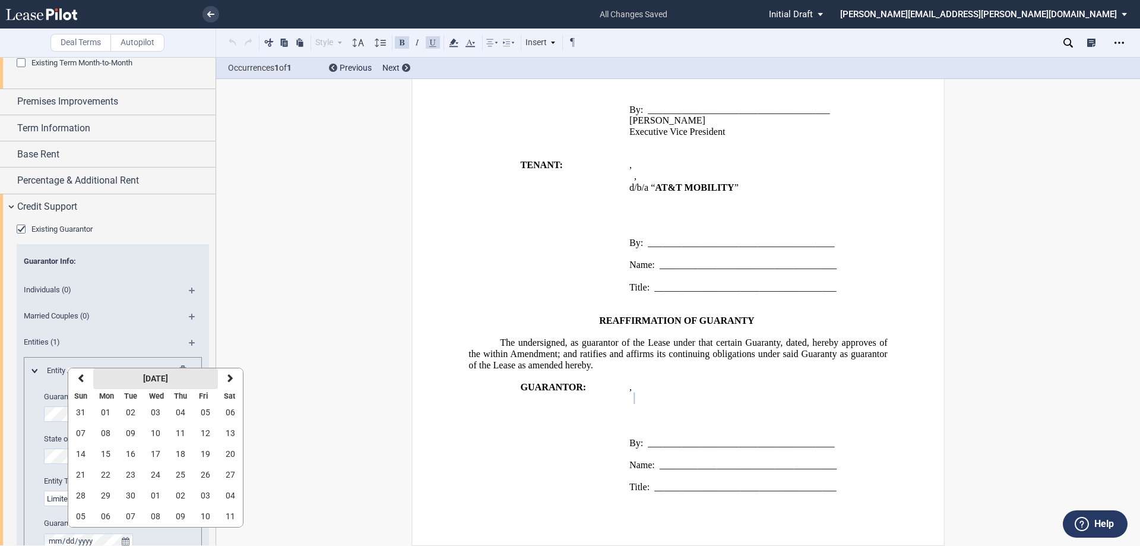
click at [168, 246] on strong "[DATE]" at bounding box center [155, 379] width 25 height 10
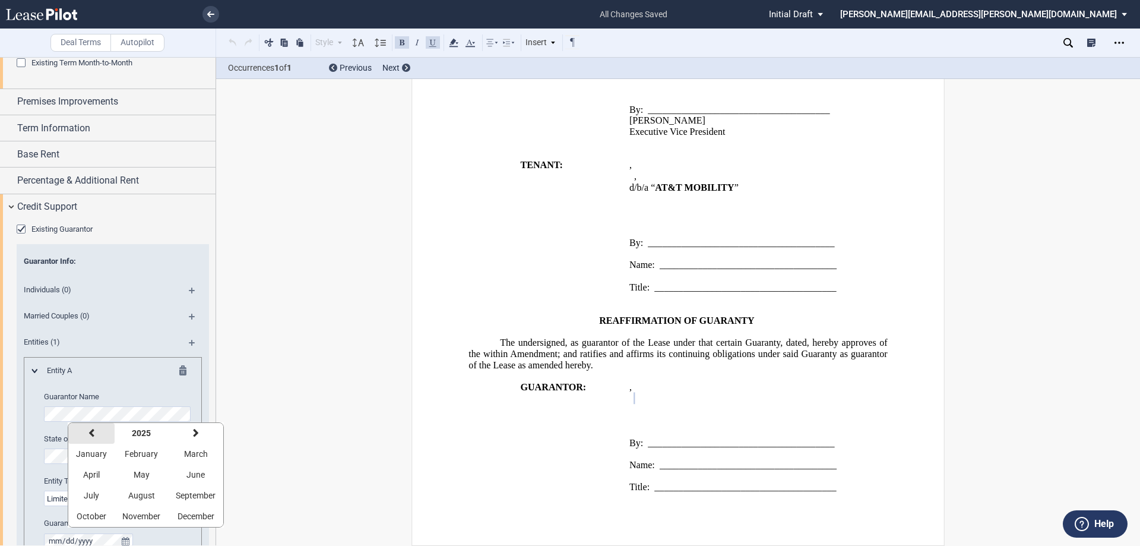
click at [86, 246] on button "previous" at bounding box center [91, 433] width 46 height 21
drag, startPoint x: 90, startPoint y: 433, endPoint x: 111, endPoint y: 435, distance: 20.9
click at [91, 246] on icon "button" at bounding box center [92, 433] width 6 height 10
click at [187, 246] on span "March" at bounding box center [196, 454] width 24 height 10
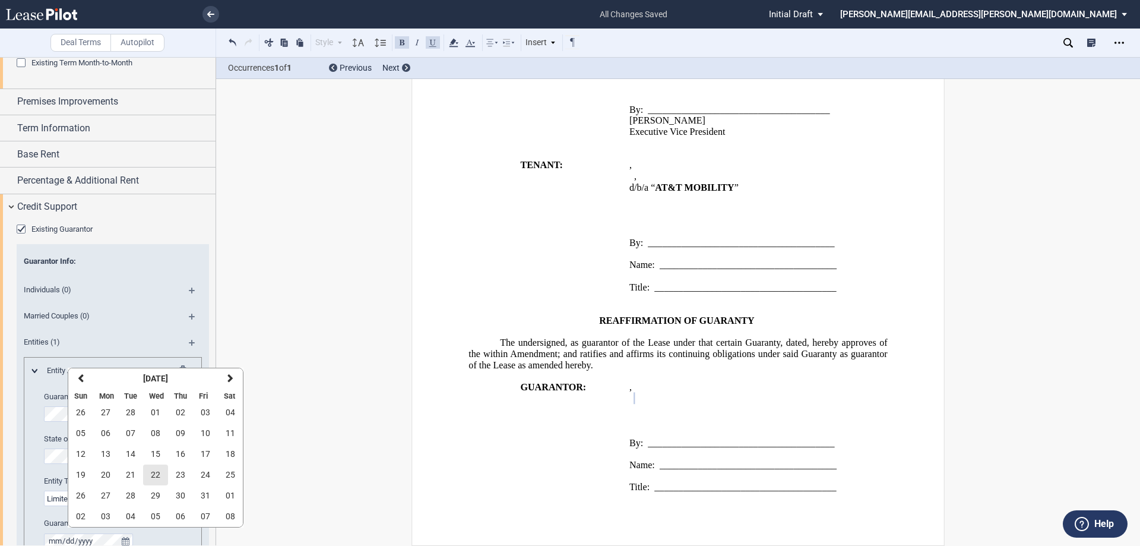
click at [149, 246] on button "22" at bounding box center [155, 475] width 25 height 21
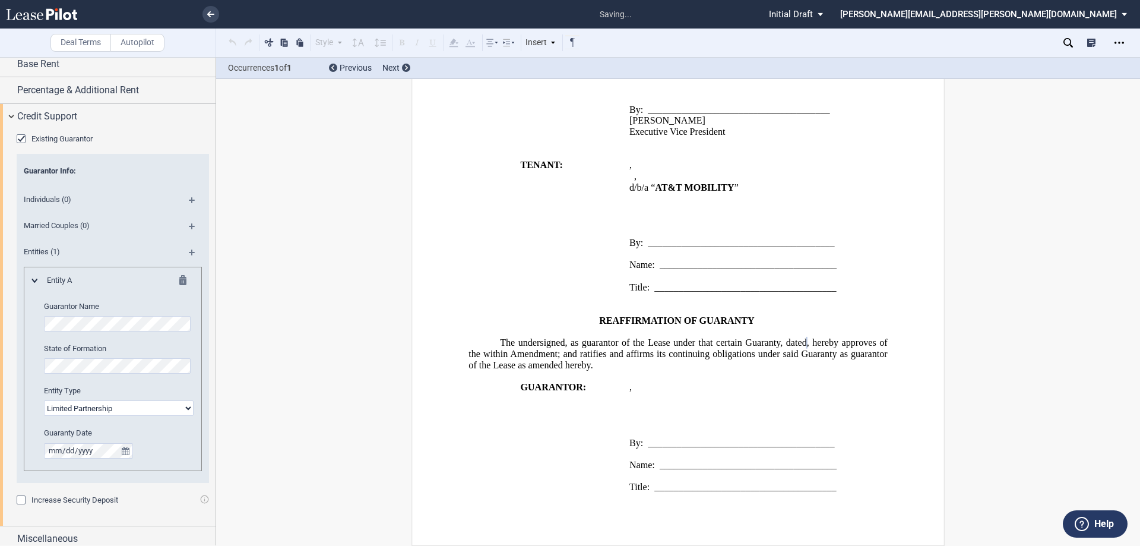
scroll to position [924, 0]
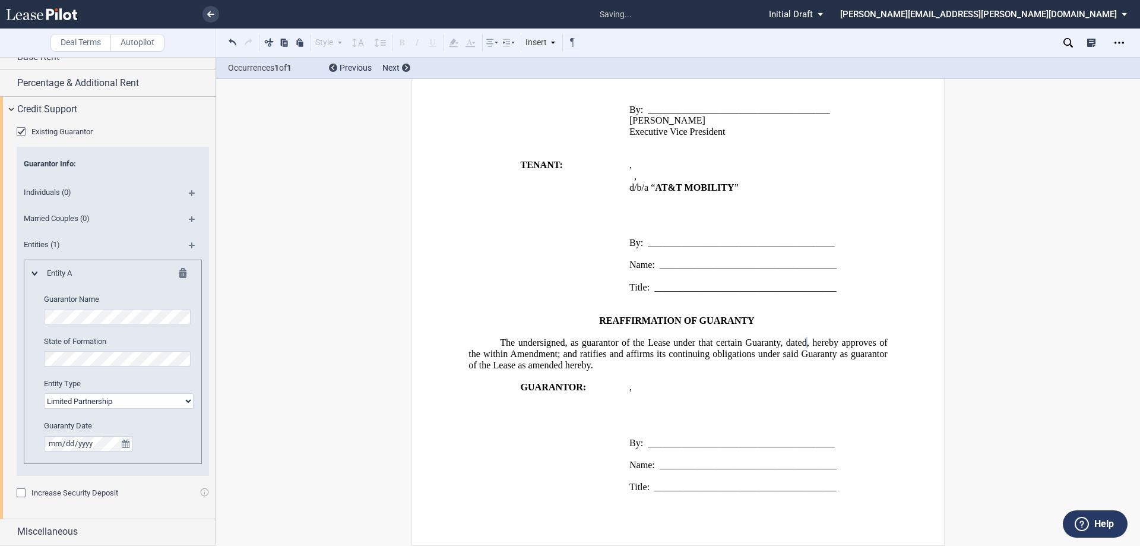
click at [592, 246] on span "The undersigned, as guarantor of the Lease under that certain Guaranty, dated" at bounding box center [653, 342] width 307 height 11
click at [452, 45] on use at bounding box center [453, 43] width 9 height 8
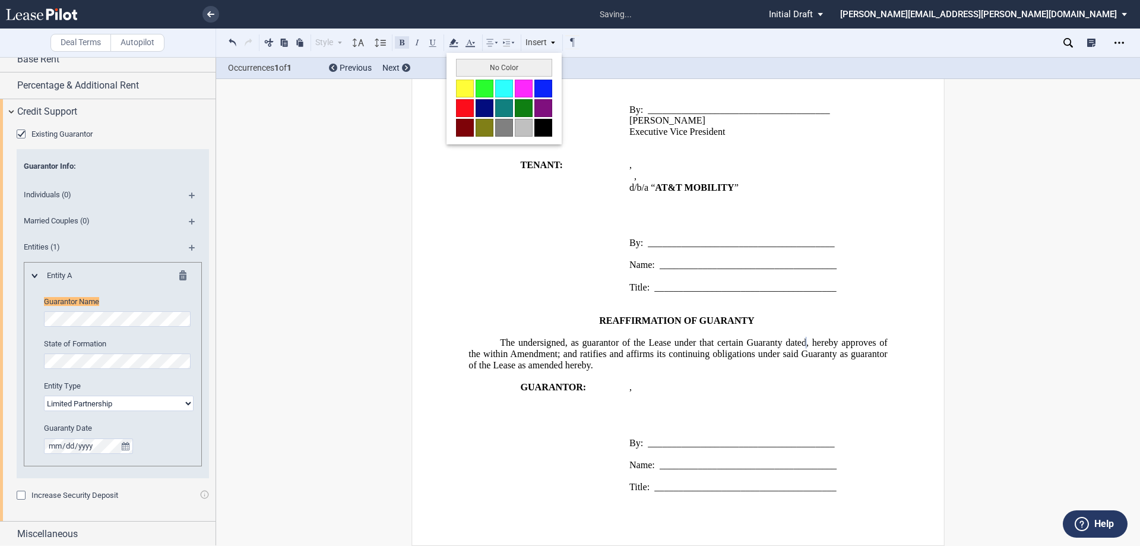
click at [401, 43] on button at bounding box center [402, 42] width 14 height 14
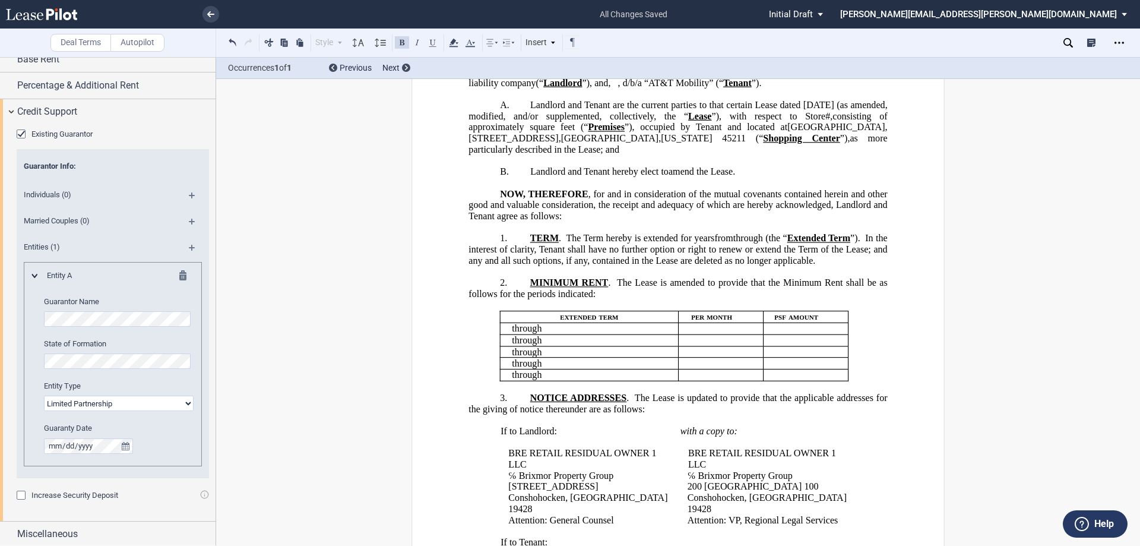
scroll to position [28, 0]
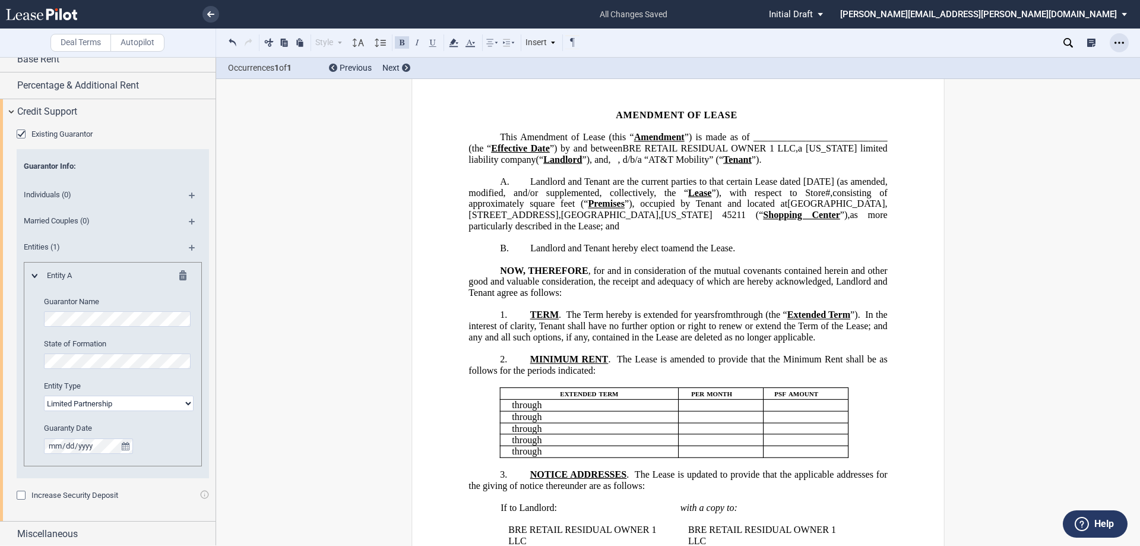
click at [592, 43] on div "Open Lease options menu" at bounding box center [1119, 42] width 19 height 19
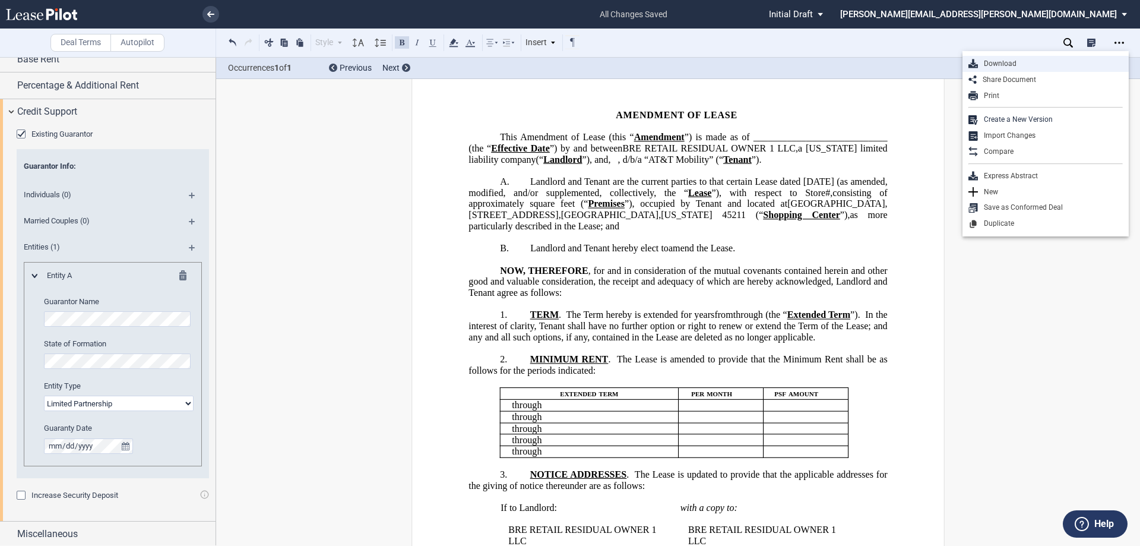
click at [592, 63] on div "Download" at bounding box center [1050, 64] width 145 height 10
